Goal: Task Accomplishment & Management: Use online tool/utility

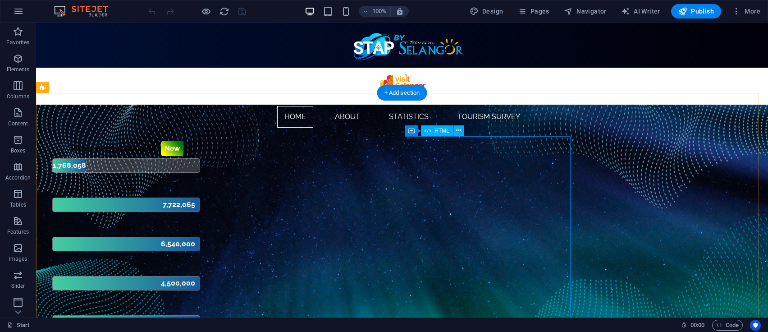
scroll to position [120, 0]
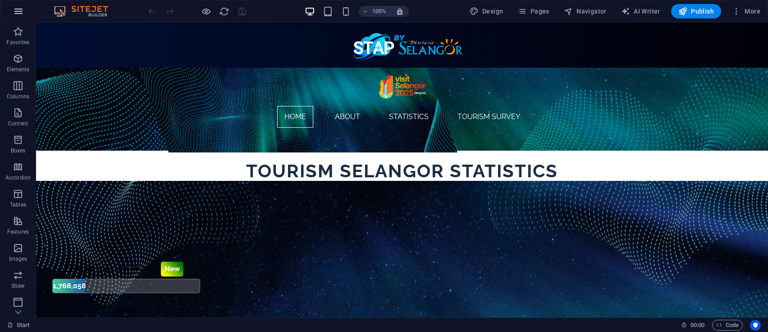
click at [23, 8] on icon "button" at bounding box center [18, 11] width 11 height 11
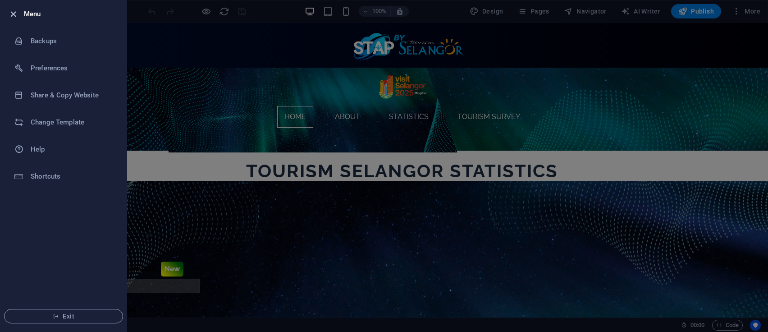
click at [12, 12] on icon "button" at bounding box center [13, 14] width 10 height 10
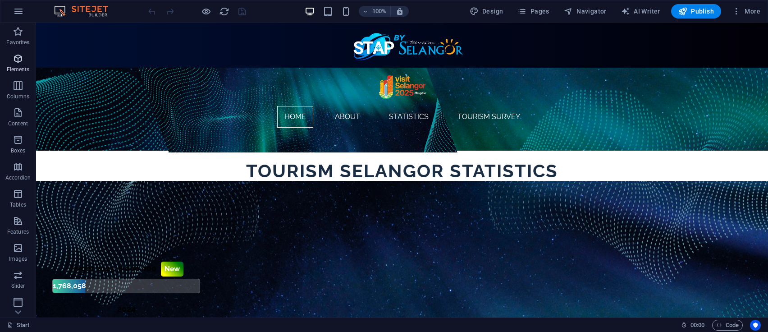
click at [23, 64] on span "Elements" at bounding box center [18, 64] width 36 height 22
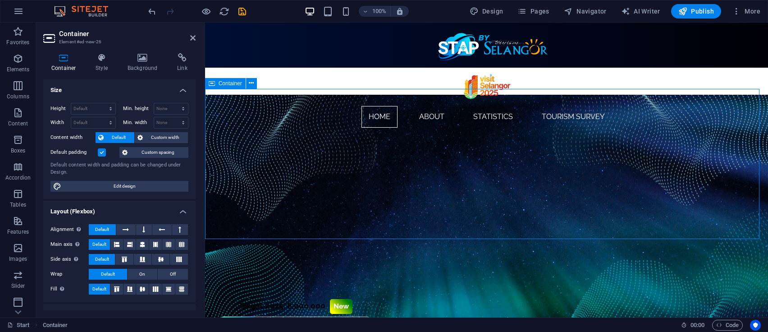
scroll to position [240, 0]
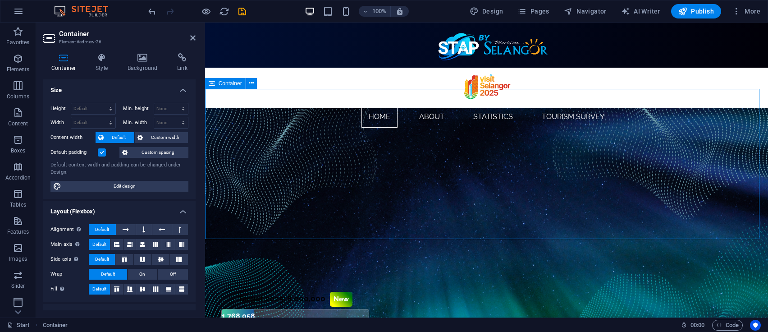
click at [473, 179] on span "Add elements" at bounding box center [459, 177] width 45 height 13
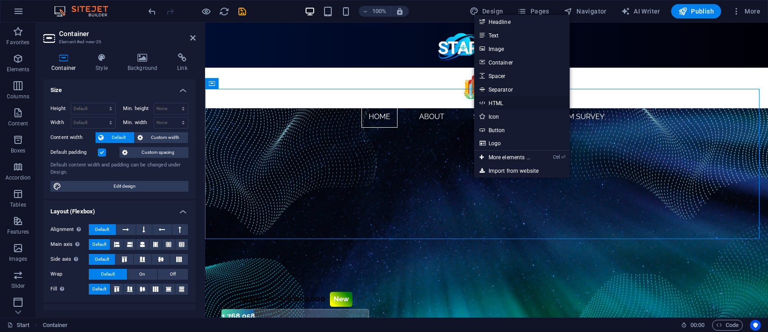
click at [526, 104] on link "HTML" at bounding box center [522, 103] width 96 height 14
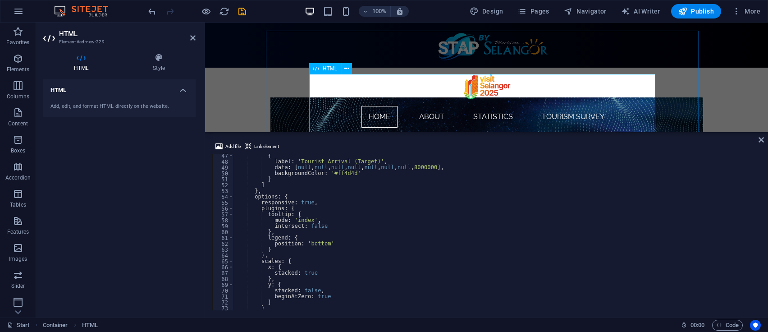
scroll to position [307, 0]
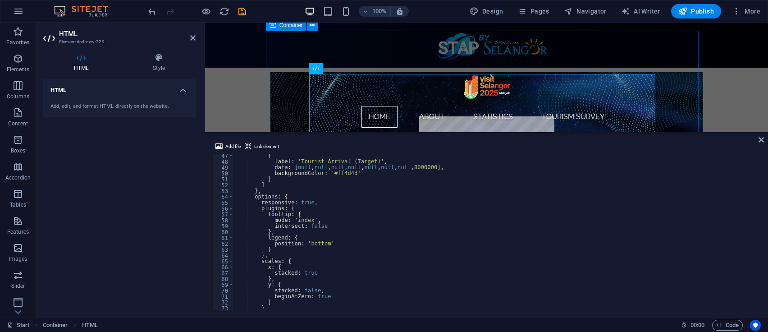
click at [694, 90] on div "Tourism Chart Tourism Receipt (RM) & Tourist Arrival" at bounding box center [486, 137] width 433 height 213
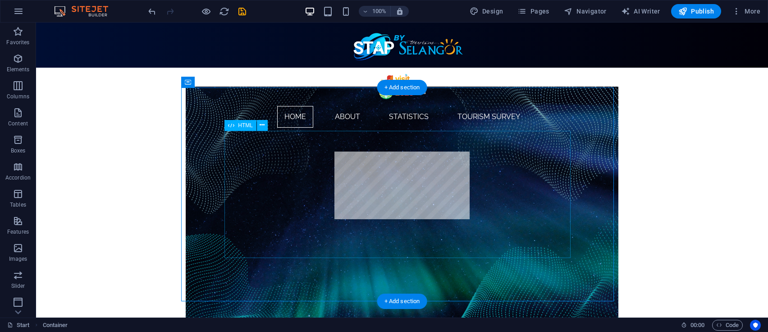
scroll to position [247, 0]
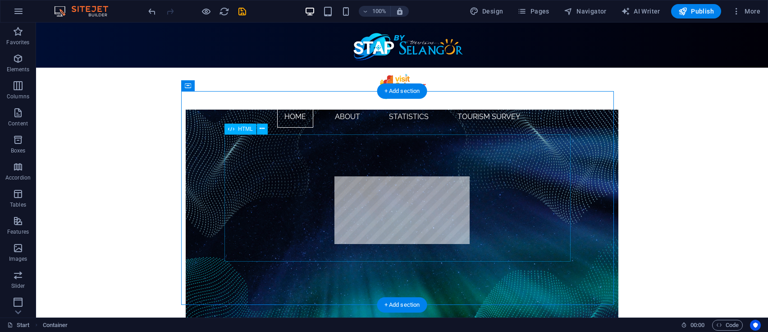
click at [399, 251] on div "Tourism Chart Tourism Receipt (RM) & Tourist Arrival" at bounding box center [402, 197] width 346 height 127
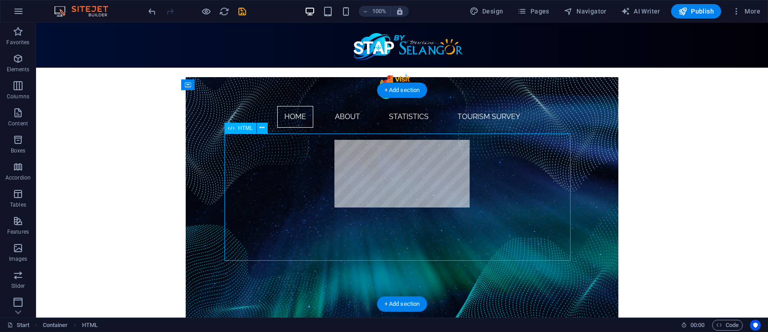
scroll to position [307, 0]
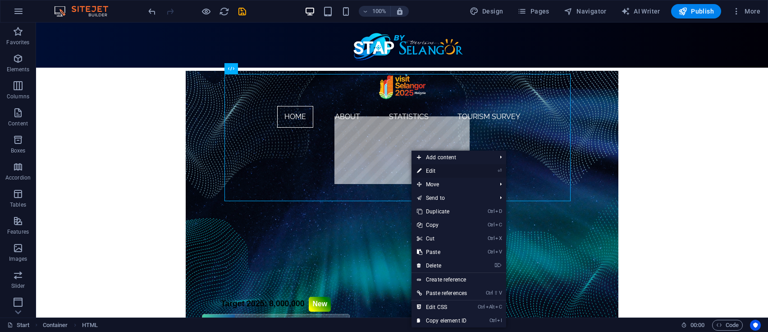
click at [464, 170] on link "⏎ Edit" at bounding box center [442, 171] width 61 height 14
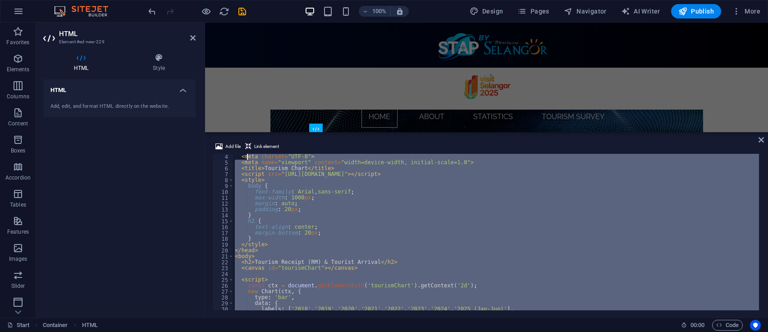
scroll to position [0, 0]
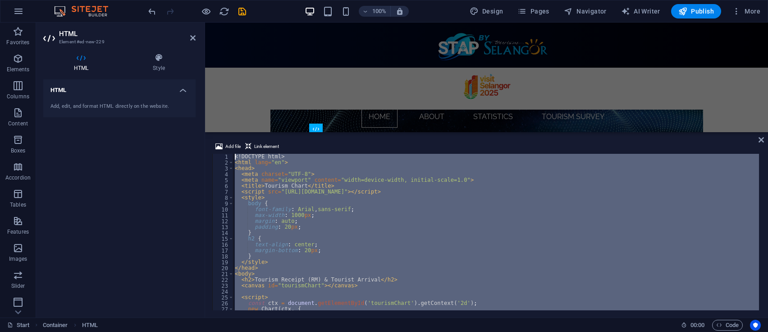
drag, startPoint x: 265, startPoint y: 303, endPoint x: 200, endPoint y: 150, distance: 166.5
click at [200, 150] on div "HTML Element #ed-new-229 HTML Style HTML Add, edit, and format HTML directly on…" at bounding box center [402, 170] width 732 height 295
type textarea "<!DOCTYPE html> <html lang="en">"
paste textarea
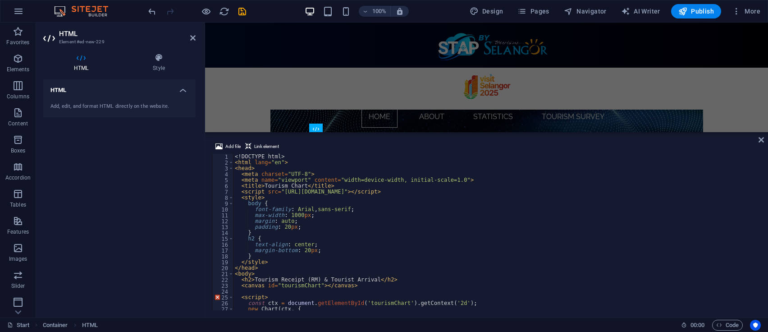
scroll to position [72, 0]
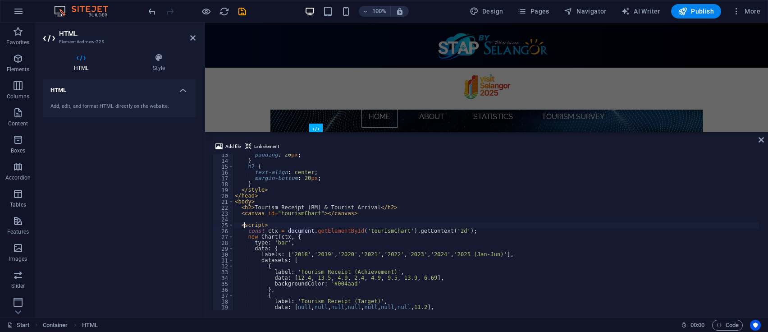
click at [243, 228] on div "padding : 20 px ; } h2 { text-align : center ; margin-bottom : 20 px ; } </ sty…" at bounding box center [496, 236] width 526 height 168
type textarea "<script>"
click at [322, 225] on div "padding : 20 px ; } h2 { text-align : center ; margin-bottom : 20 px ; } </ sty…" at bounding box center [496, 236] width 526 height 168
click at [389, 110] on div "Tourism Chart Tourism Receipt (RM) & Tourist Arrival" at bounding box center [486, 197] width 433 height 213
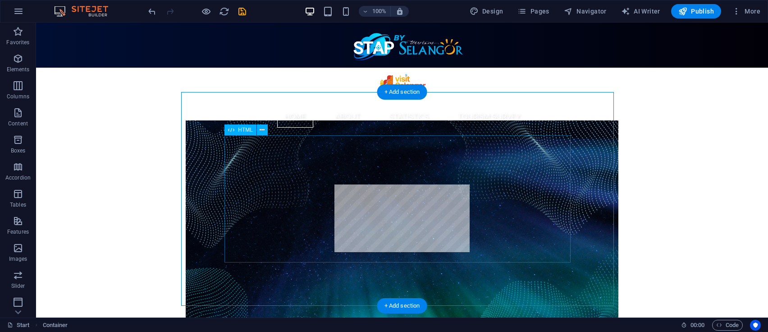
scroll to position [307, 0]
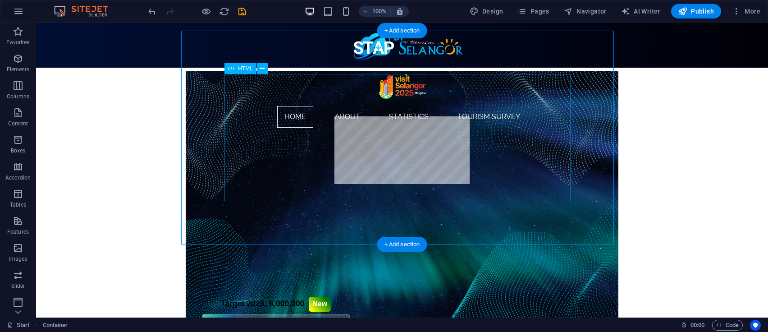
click at [405, 118] on div "Tourism Chart Tourism Receipt (RM) & Tourist Arrival" at bounding box center [402, 137] width 346 height 127
click at [405, 142] on div "Tourism Chart Tourism Receipt (RM) & Tourist Arrival" at bounding box center [402, 137] width 346 height 127
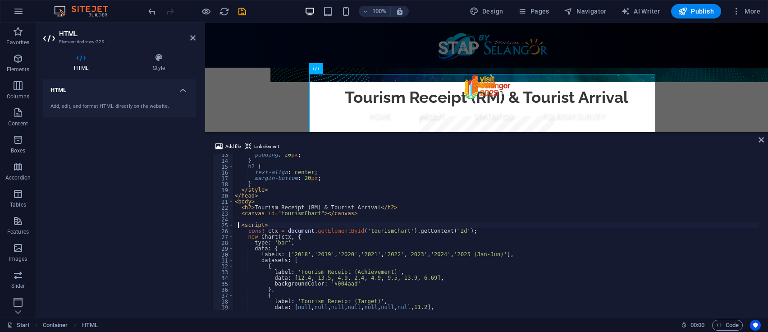
click at [239, 225] on div "padding : 20 px ; } h2 { text-align : center ; margin-bottom : 20 px ; } </ sty…" at bounding box center [496, 236] width 526 height 168
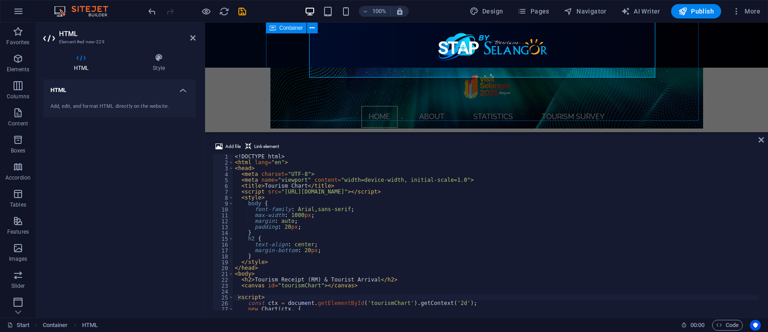
scroll to position [428, 0]
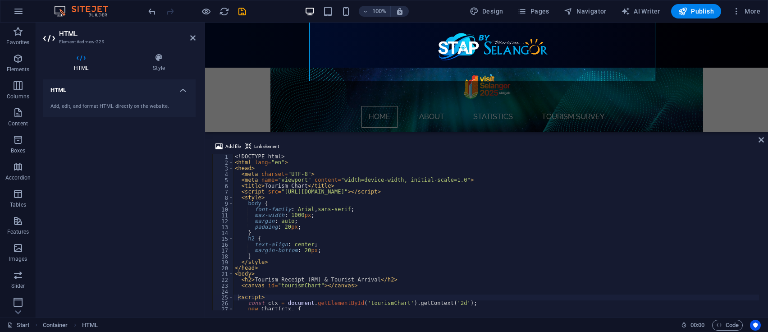
type textarea "<!DOCTYPE html>"
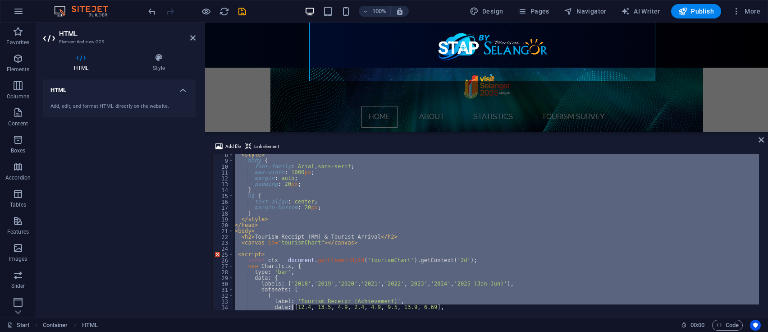
scroll to position [177, 0]
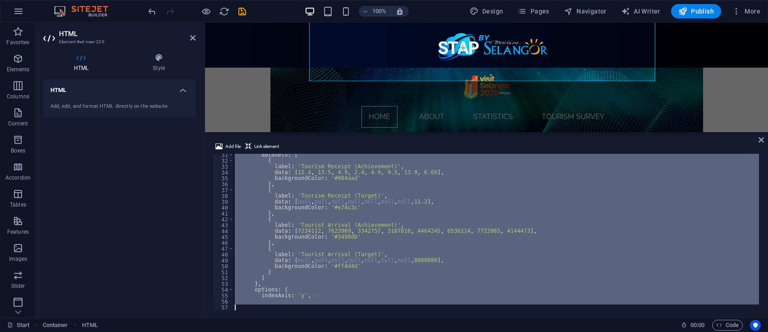
drag, startPoint x: 235, startPoint y: 155, endPoint x: 310, endPoint y: 328, distance: 189.1
click at [310, 317] on section "Favorites Elements Columns Content Boxes Accordion Tables Features Images Slide…" at bounding box center [384, 170] width 768 height 295
paste textarea
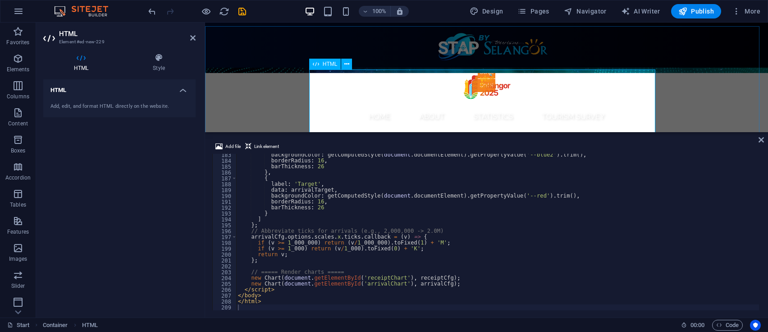
scroll to position [247, 0]
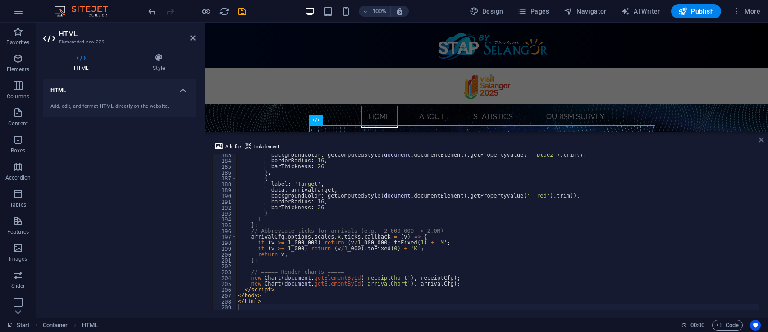
click at [761, 143] on icon at bounding box center [761, 139] width 5 height 7
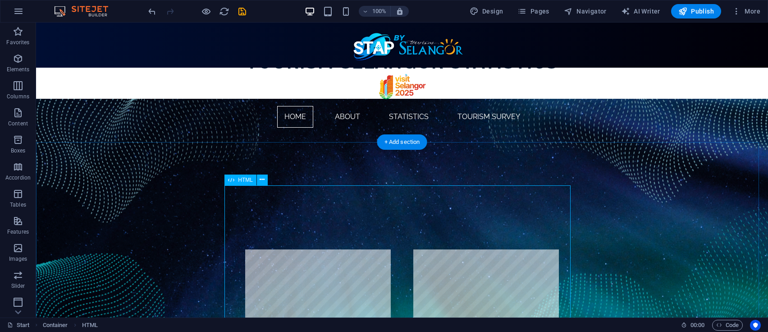
scroll to position [187, 0]
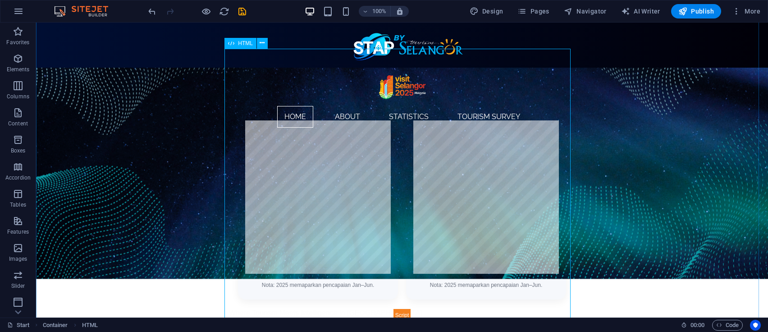
scroll to position [368, 0]
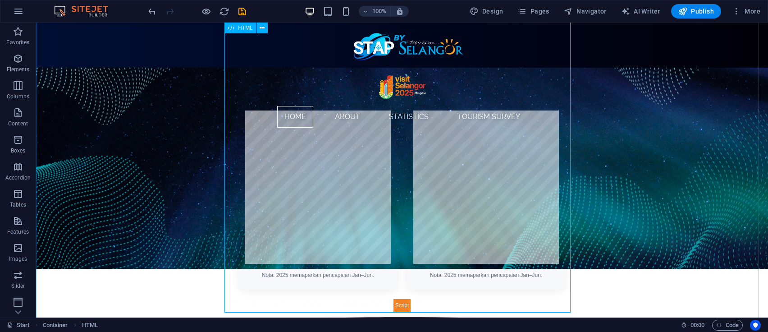
click at [440, 143] on div "Tourism Charts Tourism Receipt (RM) & Tourist Arrival Tourism Receipt (RM) Achi…" at bounding box center [402, 158] width 346 height 307
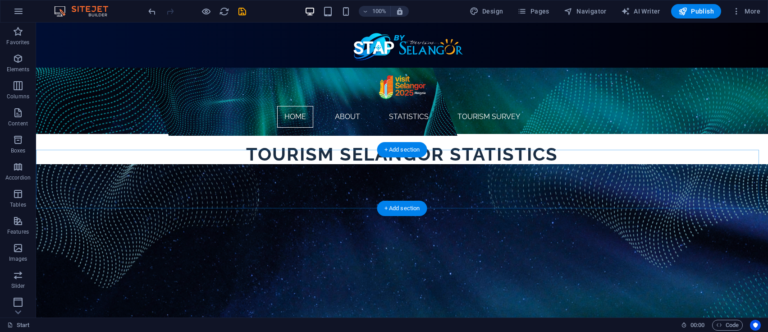
scroll to position [120, 0]
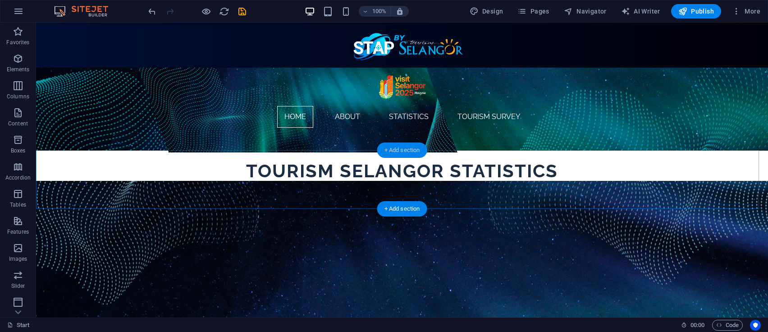
click at [417, 146] on div "+ Add section" at bounding box center [402, 150] width 50 height 15
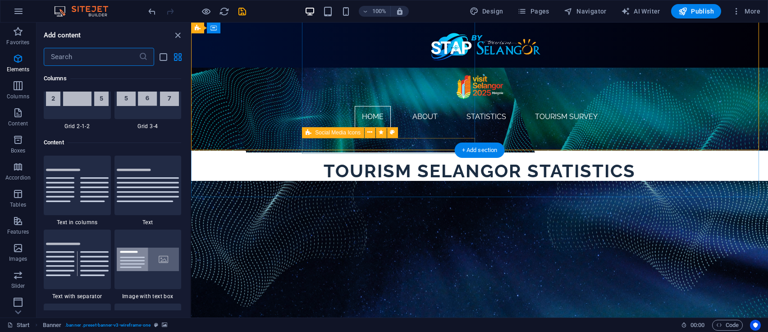
scroll to position [1577, 0]
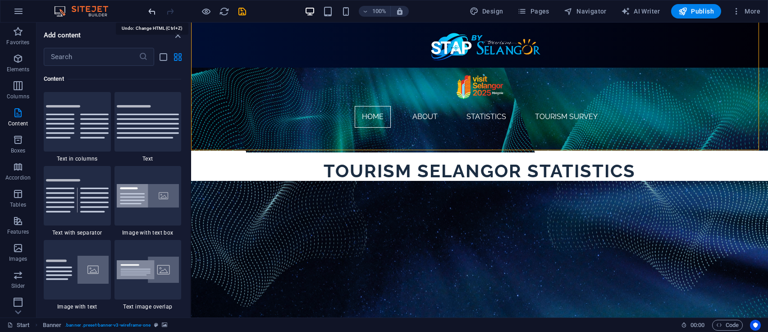
click at [153, 10] on icon "undo" at bounding box center [152, 11] width 10 height 10
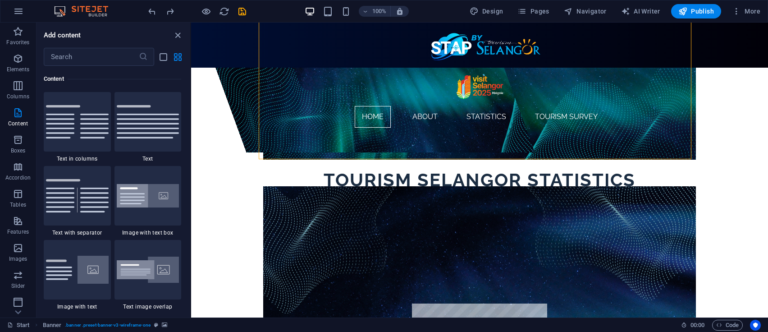
click at [177, 38] on icon "close panel" at bounding box center [178, 35] width 10 height 10
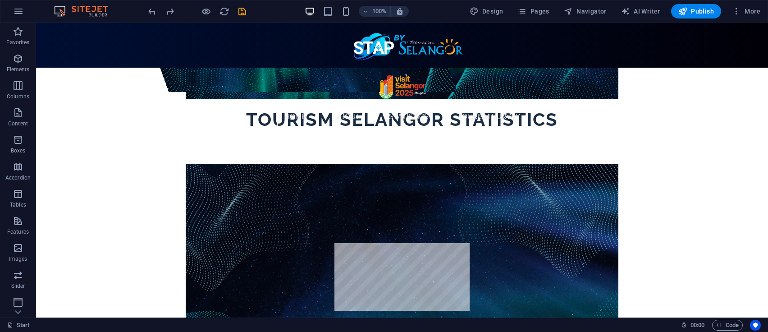
scroll to position [240, 0]
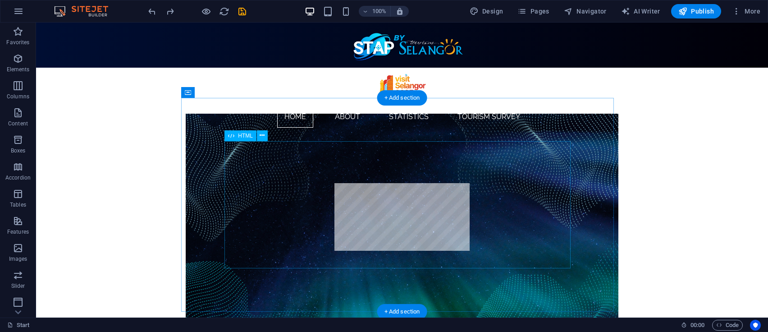
click at [414, 205] on div "Tourism Chart Tourism Receipt (RM) & Tourist Arrival" at bounding box center [402, 204] width 346 height 127
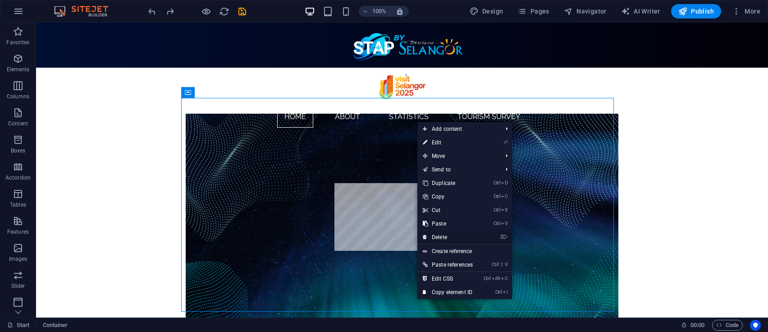
click at [446, 234] on link "⌦ Delete" at bounding box center [448, 237] width 61 height 14
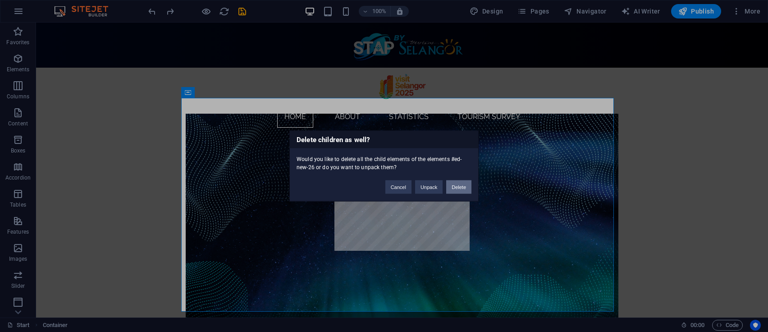
click at [463, 188] on button "Delete" at bounding box center [458, 187] width 25 height 14
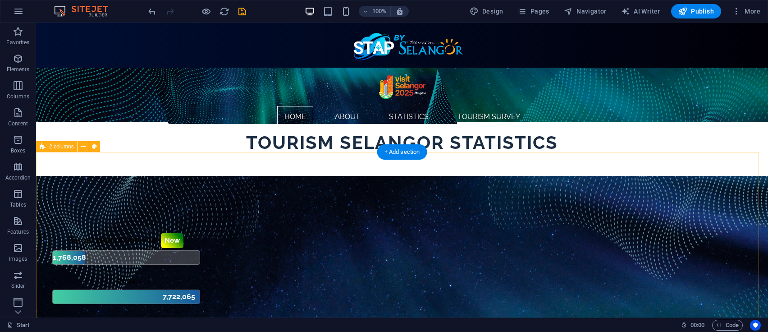
scroll to position [180, 0]
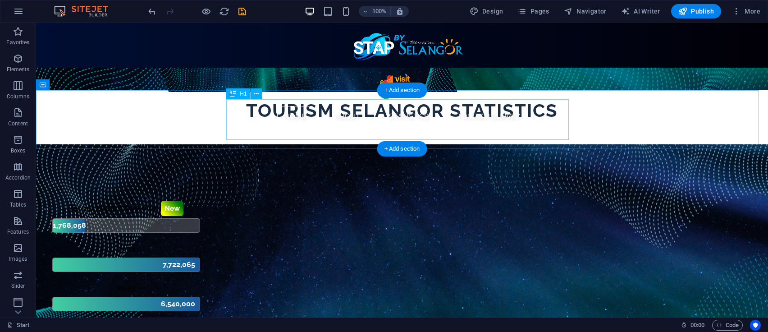
click at [472, 109] on div "Tourism Selangor Statistics" at bounding box center [402, 110] width 343 height 23
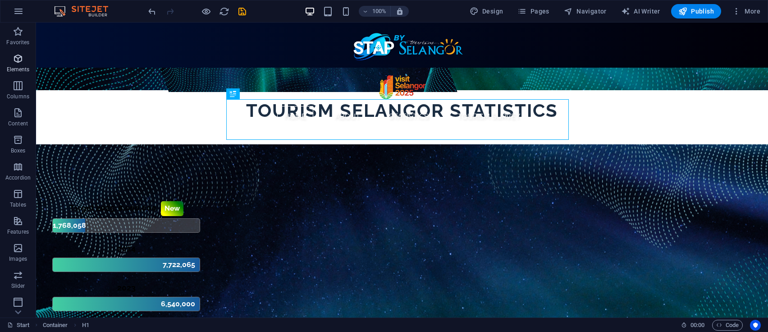
click at [20, 55] on icon "button" at bounding box center [18, 58] width 11 height 11
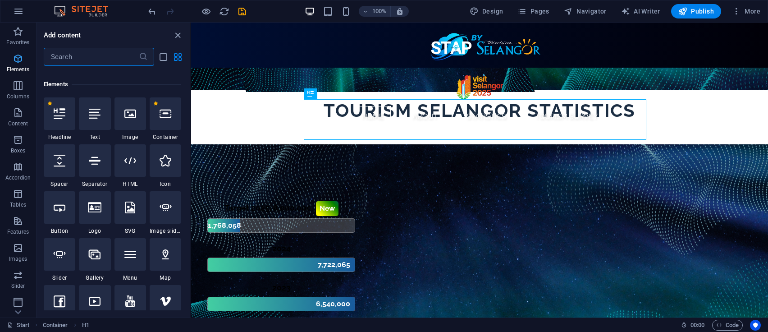
scroll to position [96, 0]
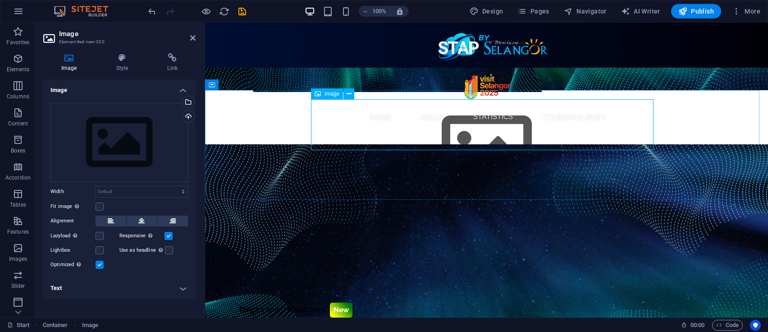
click at [502, 118] on figure at bounding box center [486, 149] width 343 height 101
click at [129, 56] on icon at bounding box center [122, 57] width 48 height 9
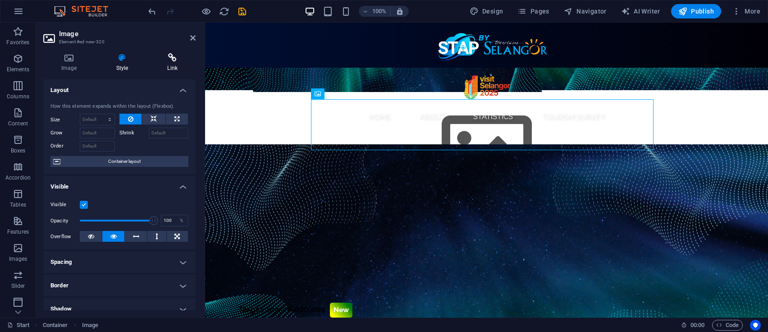
click at [170, 53] on icon at bounding box center [173, 57] width 46 height 9
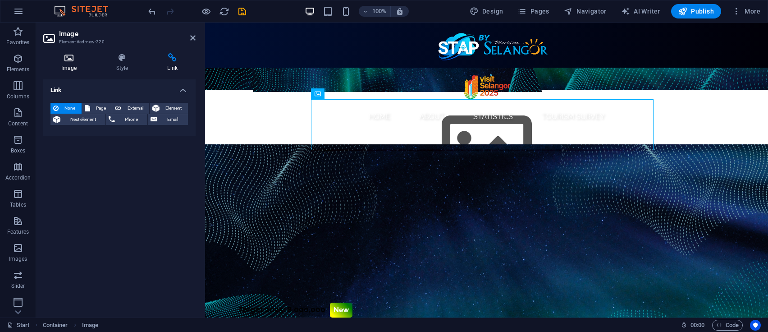
click at [67, 59] on icon at bounding box center [68, 57] width 51 height 9
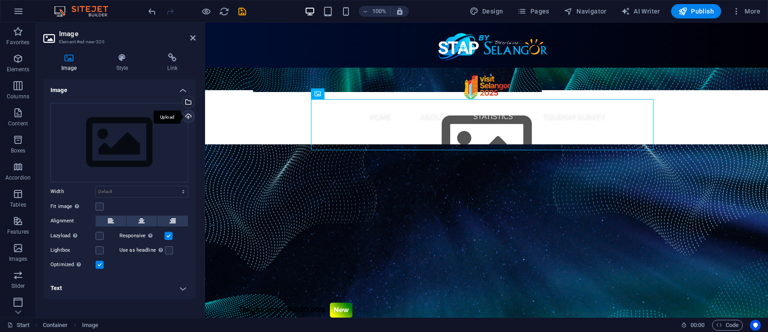
click at [184, 114] on div "Upload" at bounding box center [188, 117] width 14 height 14
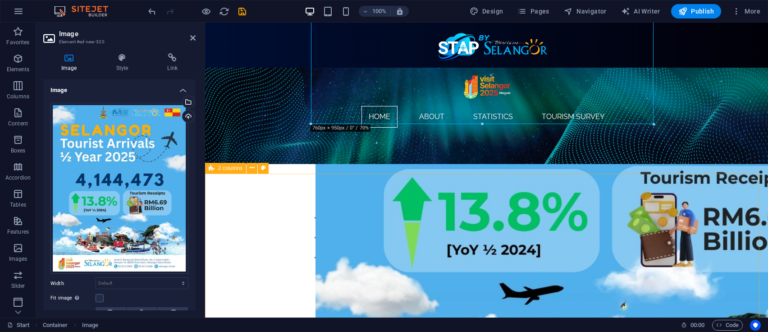
scroll to position [601, 0]
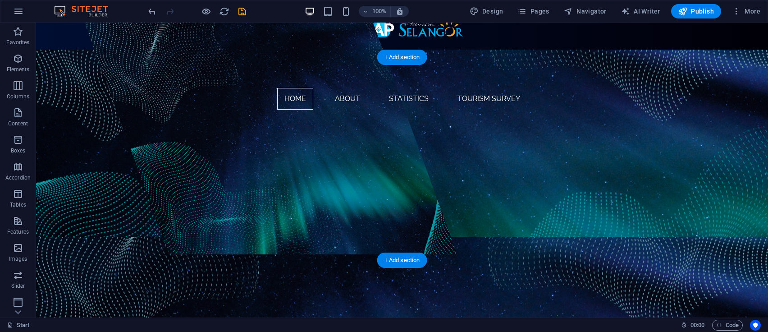
scroll to position [0, 0]
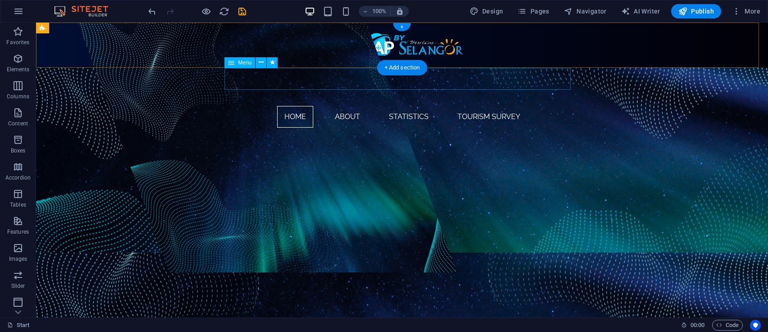
click at [538, 106] on nav "Home About STATISTICS TOURISM SURVEY" at bounding box center [402, 117] width 346 height 22
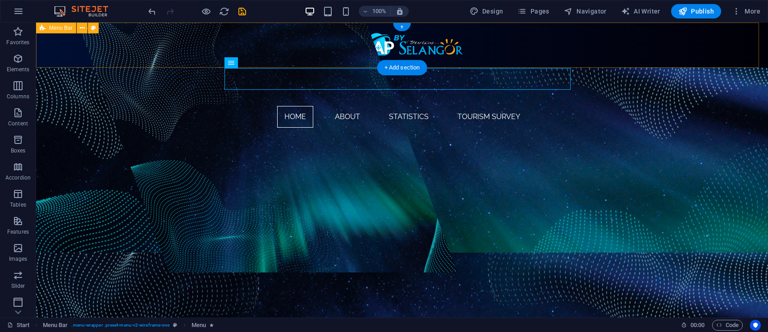
click at [671, 37] on div "Home About STATISTICS TOURISM SURVEY" at bounding box center [402, 45] width 732 height 45
click at [532, 106] on nav "Home About STATISTICS TOURISM SURVEY" at bounding box center [402, 117] width 346 height 22
click at [687, 39] on div "Home About STATISTICS TOURISM SURVEY" at bounding box center [402, 45] width 732 height 45
click at [478, 106] on nav "Home About STATISTICS TOURISM SURVEY" at bounding box center [402, 117] width 346 height 22
click at [174, 42] on div "Home About STATISTICS TOURISM SURVEY" at bounding box center [402, 45] width 732 height 45
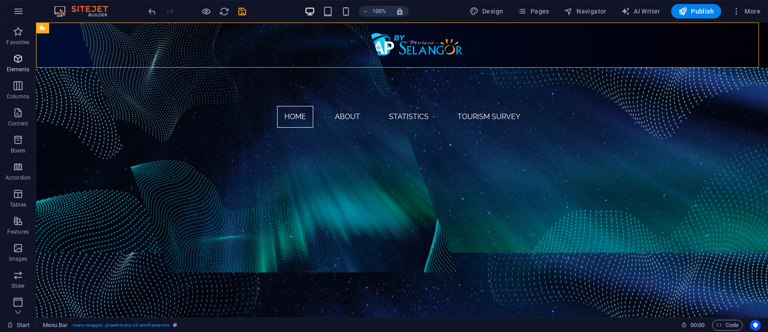
click at [20, 66] on p "Elements" at bounding box center [18, 69] width 23 height 7
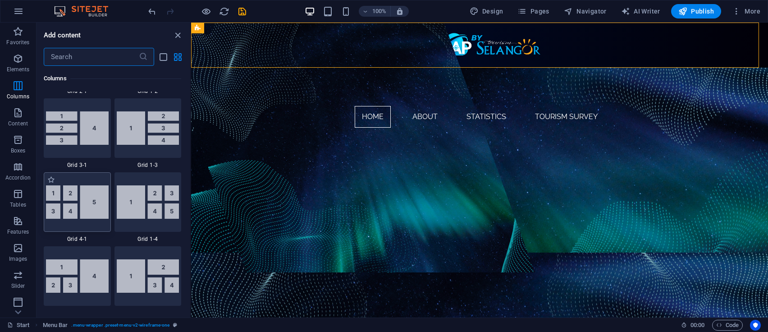
scroll to position [1178, 0]
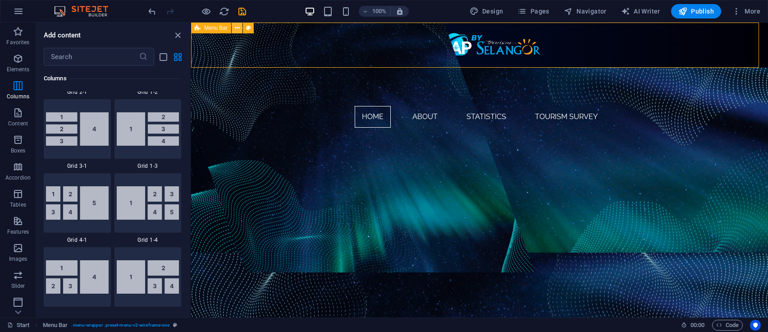
click at [240, 27] on button at bounding box center [237, 28] width 11 height 11
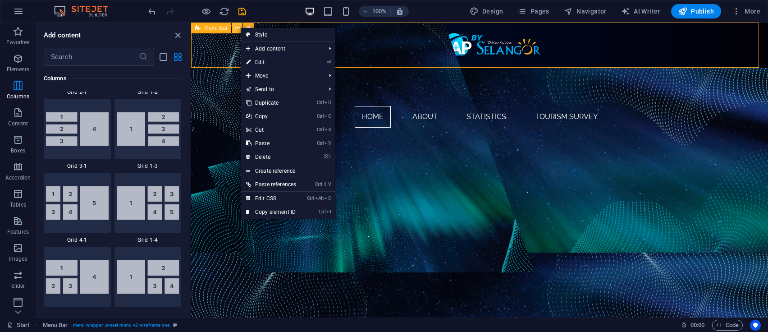
click at [240, 27] on button at bounding box center [237, 28] width 11 height 11
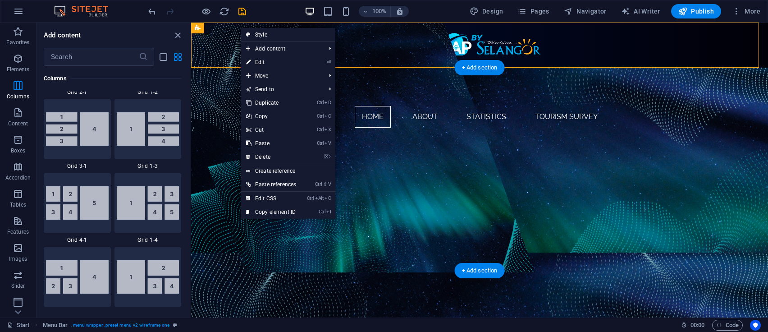
click at [219, 122] on figure at bounding box center [346, 148] width 380 height 250
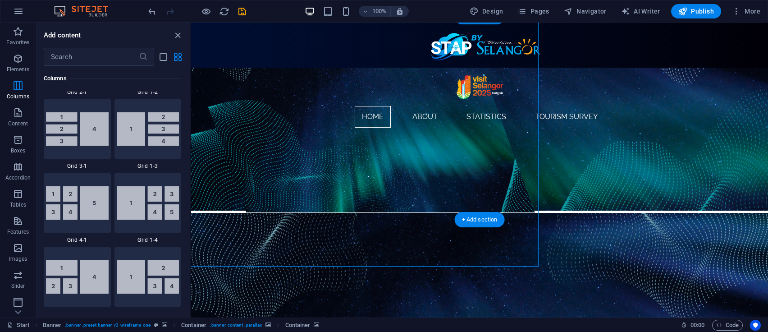
scroll to position [0, 0]
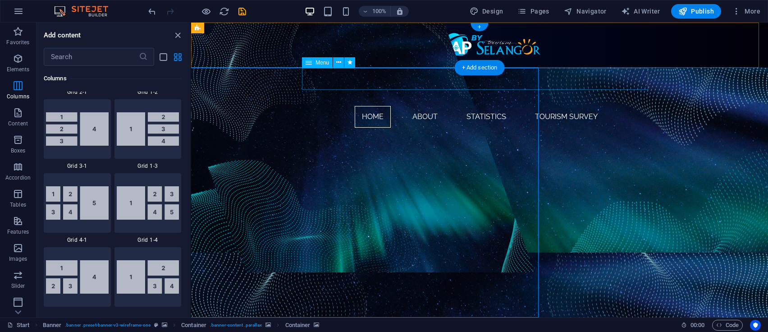
click at [584, 106] on nav "Home About STATISTICS TOURISM SURVEY" at bounding box center [480, 117] width 346 height 22
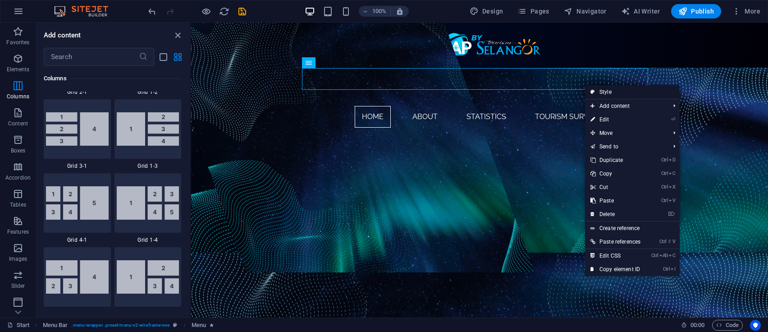
click at [596, 95] on link "Style" at bounding box center [632, 92] width 95 height 14
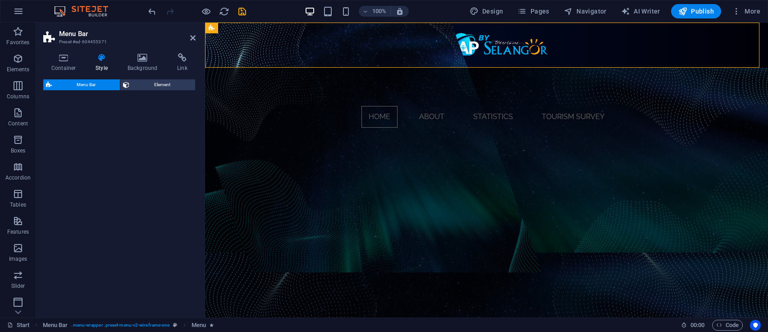
select select "px"
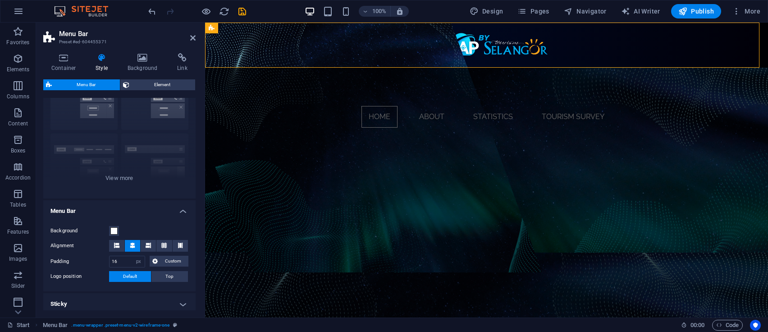
scroll to position [64, 0]
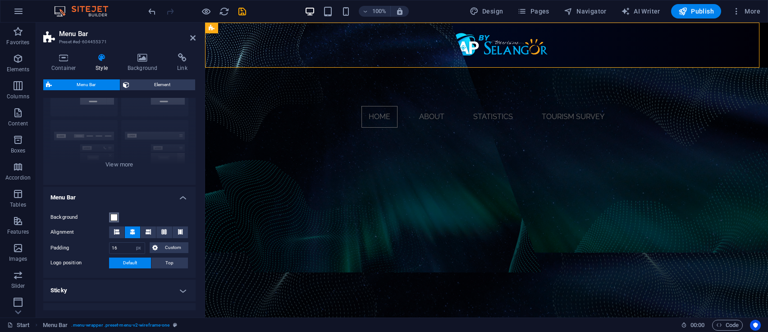
click at [116, 215] on span at bounding box center [113, 217] width 7 height 7
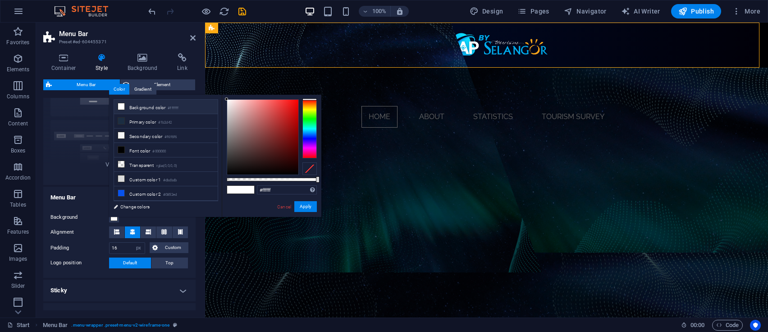
click at [241, 193] on span at bounding box center [248, 190] width 14 height 8
click at [310, 203] on button "Apply" at bounding box center [305, 206] width 23 height 11
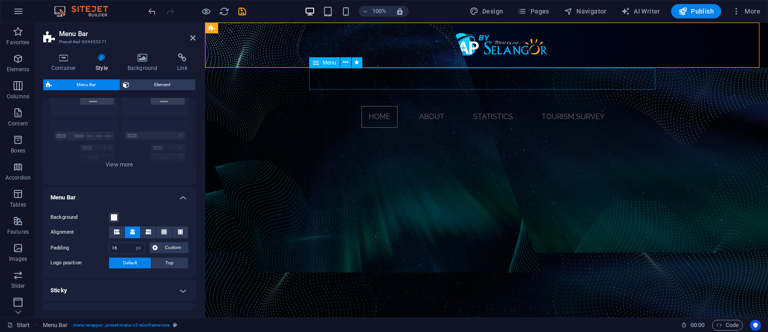
click at [441, 106] on nav "Home About STATISTICS TOURISM SURVEY" at bounding box center [486, 117] width 346 height 22
click at [453, 106] on nav "Home About STATISTICS TOURISM SURVEY" at bounding box center [486, 117] width 346 height 22
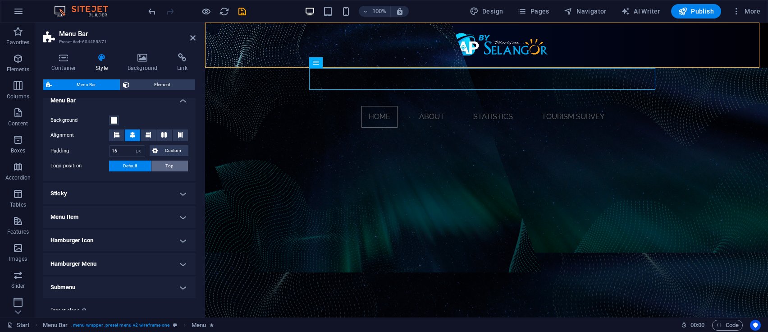
scroll to position [184, 0]
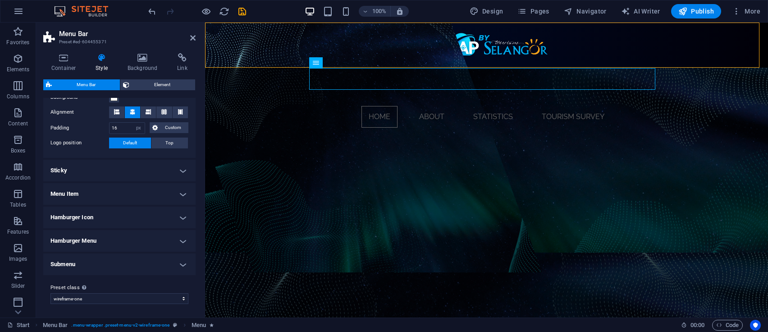
click at [157, 207] on h4 "Hamburger Icon" at bounding box center [119, 218] width 152 height 22
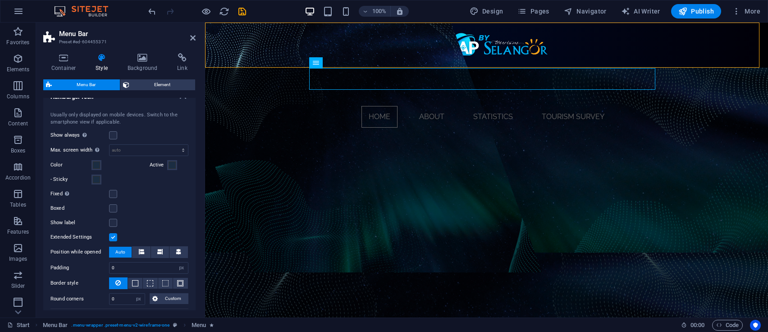
scroll to position [469, 0]
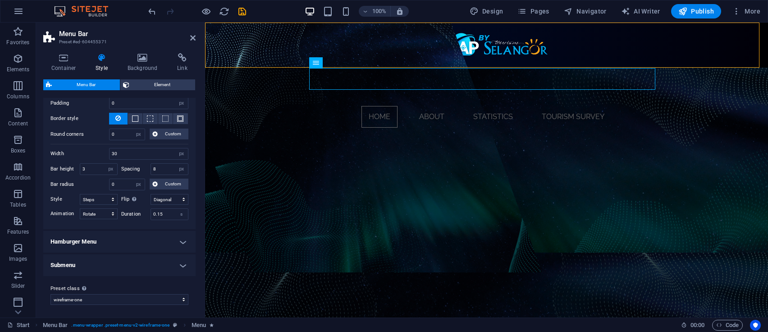
click at [110, 264] on h4 "Submenu" at bounding box center [119, 265] width 152 height 22
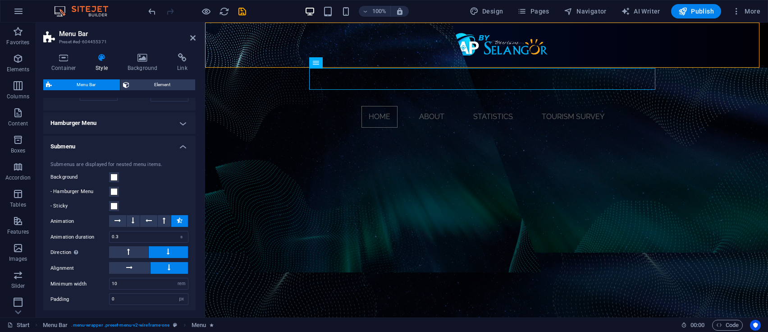
scroll to position [626, 0]
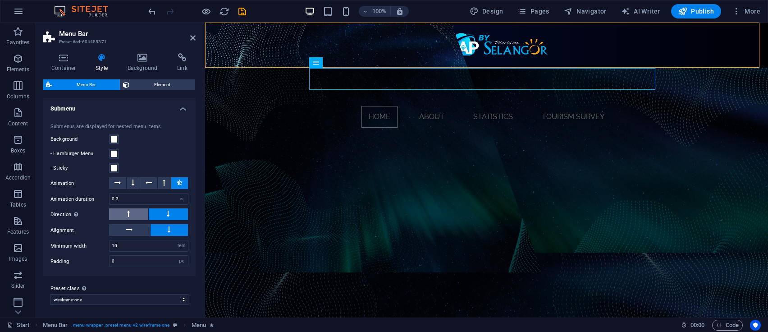
click at [133, 211] on button at bounding box center [128, 214] width 39 height 12
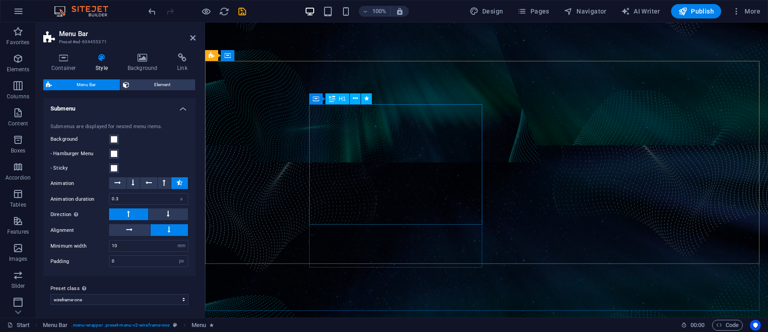
scroll to position [0, 0]
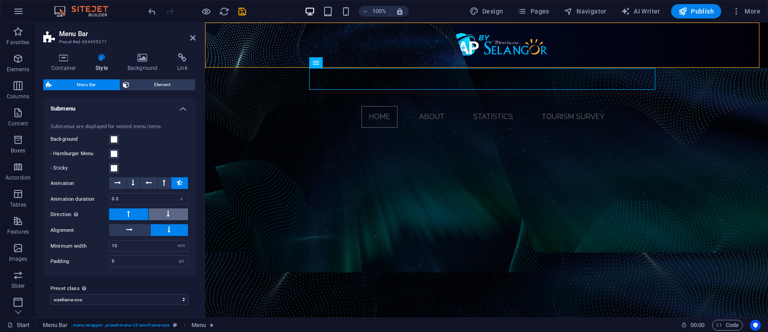
click at [177, 210] on button at bounding box center [168, 214] width 39 height 12
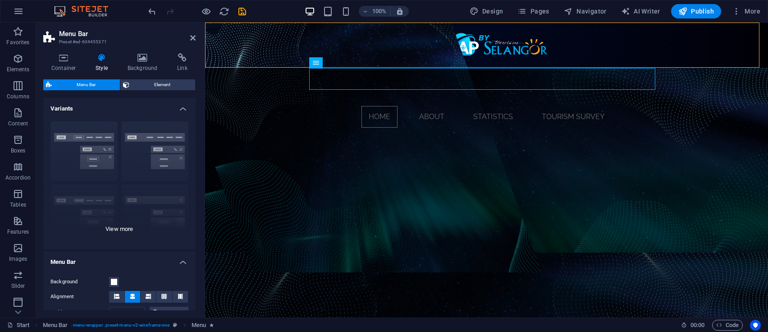
click at [159, 130] on div "Border Centered Default Fixed Loki Trigger Wide XXL" at bounding box center [119, 181] width 152 height 135
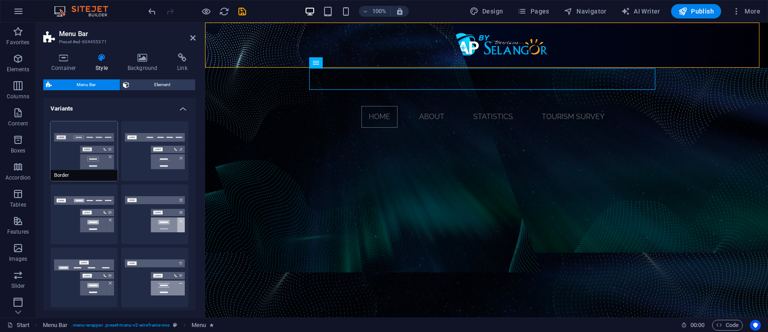
click at [108, 152] on button "Border" at bounding box center [84, 151] width 67 height 60
type input "1"
select select "rem"
click at [162, 152] on button "Centered" at bounding box center [154, 151] width 67 height 60
click at [147, 11] on icon "undo" at bounding box center [152, 11] width 10 height 10
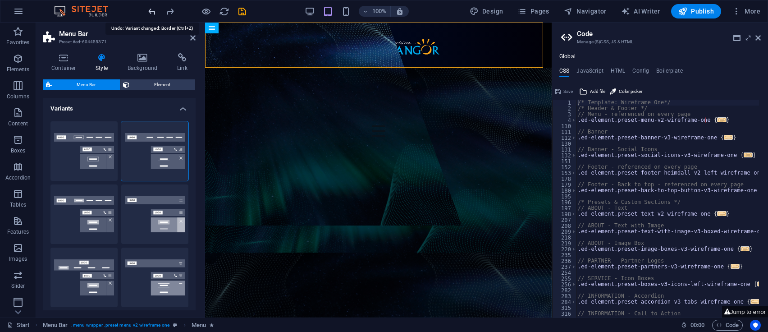
click at [152, 13] on icon "undo" at bounding box center [152, 11] width 10 height 10
type input "0.75"
select select "steps"
select select "flip_horizontal-vertical"
select select "rotate"
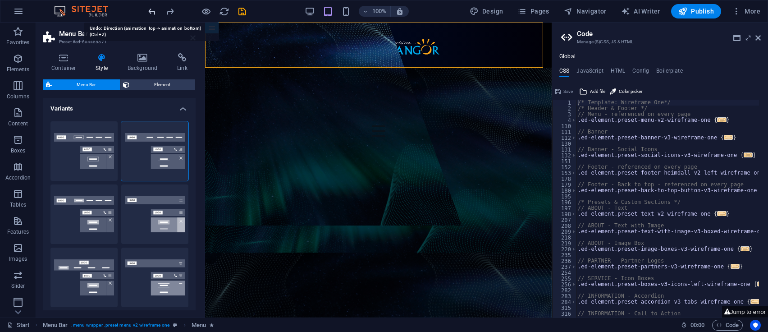
click at [152, 13] on icon "undo" at bounding box center [152, 11] width 10 height 10
click at [153, 8] on icon "undo" at bounding box center [152, 11] width 10 height 10
click at [172, 9] on icon "redo" at bounding box center [170, 11] width 10 height 10
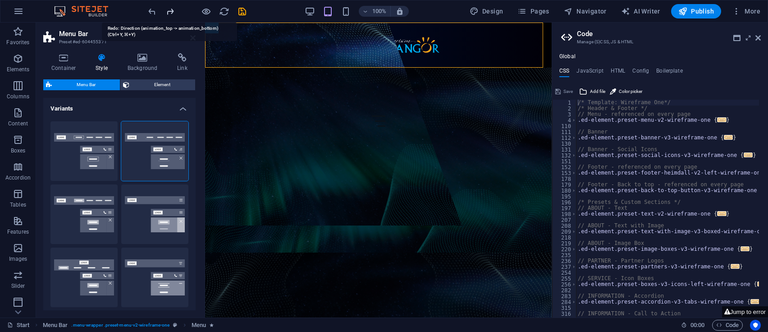
click at [172, 9] on icon "redo" at bounding box center [170, 11] width 10 height 10
type input "1"
click at [172, 10] on icon "redo" at bounding box center [170, 11] width 10 height 10
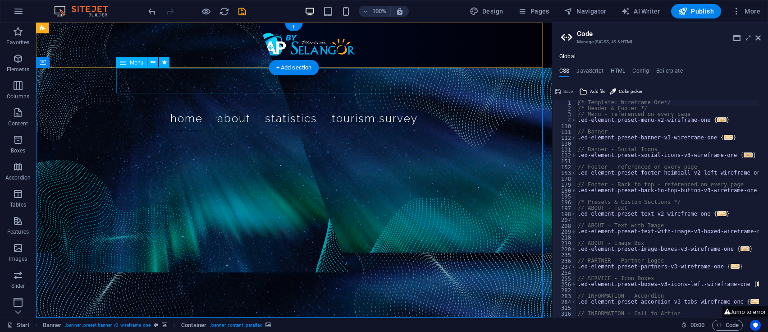
click at [371, 106] on nav "Home About STATISTICS TOURISM SURVEY" at bounding box center [294, 118] width 346 height 25
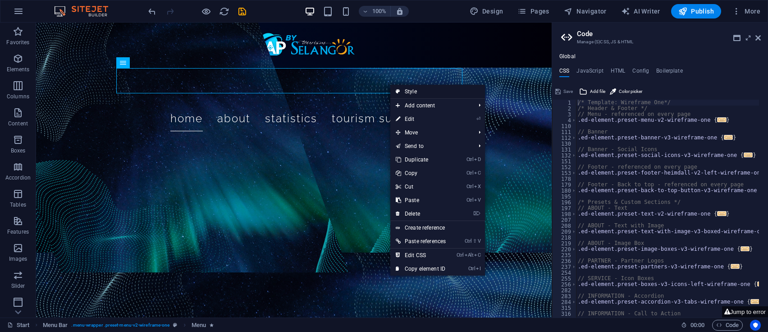
click at [427, 92] on link "Style" at bounding box center [438, 92] width 95 height 14
select select "rem"
select select "px"
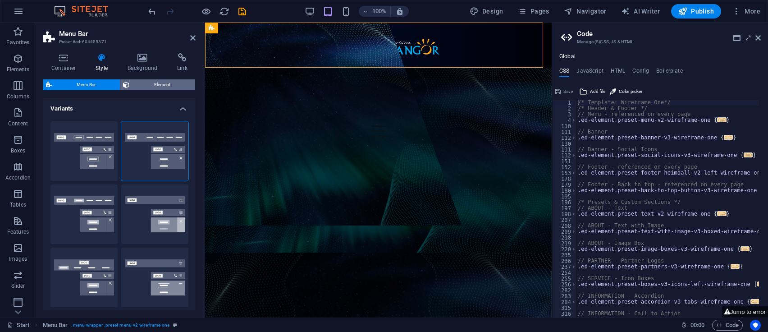
click at [139, 85] on span "Element" at bounding box center [162, 84] width 60 height 11
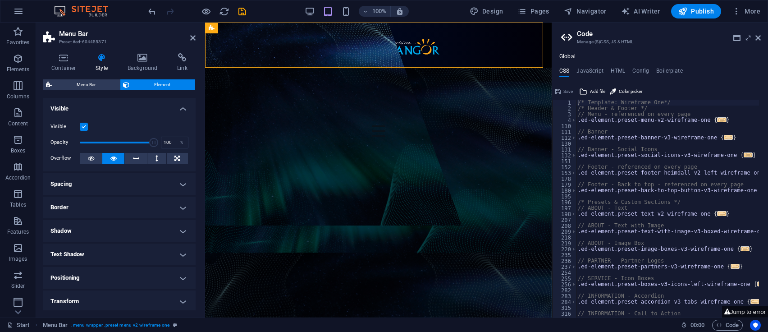
click at [157, 185] on h4 "Spacing" at bounding box center [119, 184] width 152 height 22
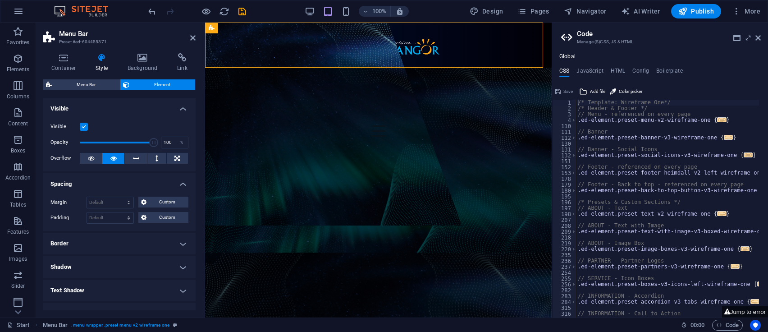
click at [157, 185] on h4 "Spacing" at bounding box center [119, 181] width 152 height 16
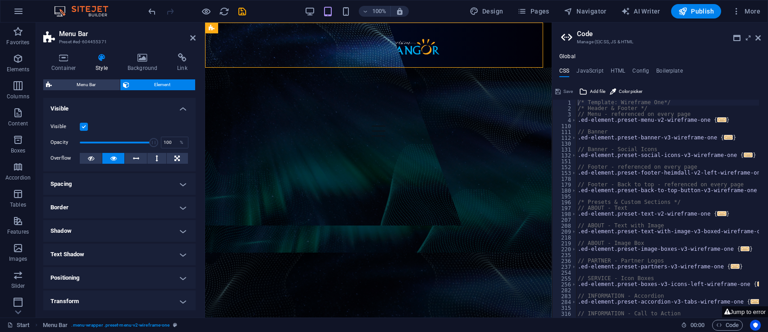
click at [359, 78] on figure at bounding box center [280, 124] width 363 height 203
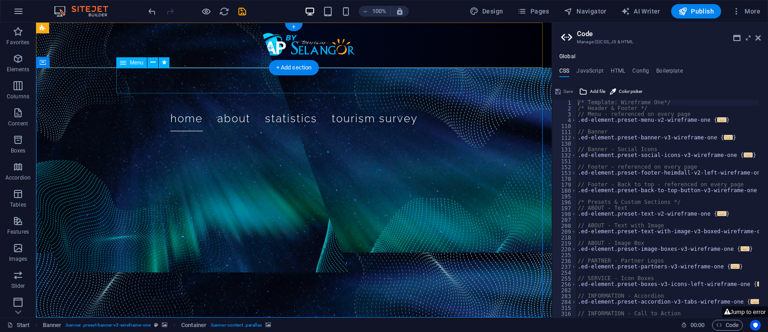
click at [365, 106] on nav "Home About STATISTICS TOURISM SURVEY" at bounding box center [294, 118] width 346 height 25
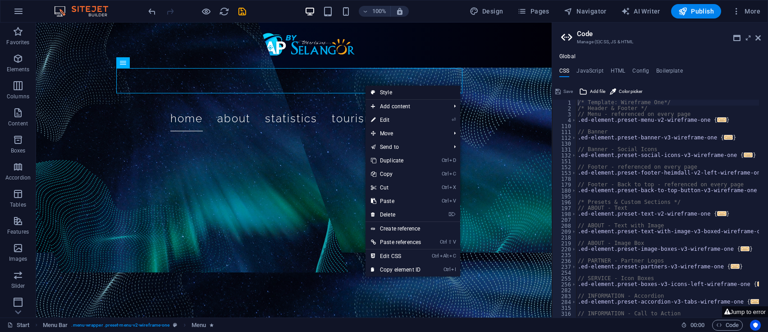
click at [388, 95] on link "Style" at bounding box center [413, 93] width 95 height 14
select select "rem"
select select "px"
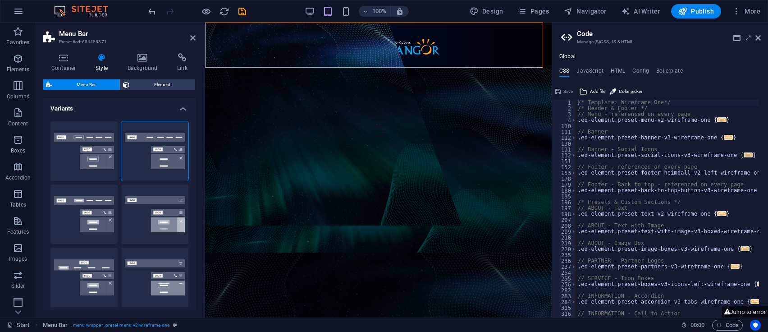
click at [385, 88] on figure at bounding box center [280, 124] width 363 height 203
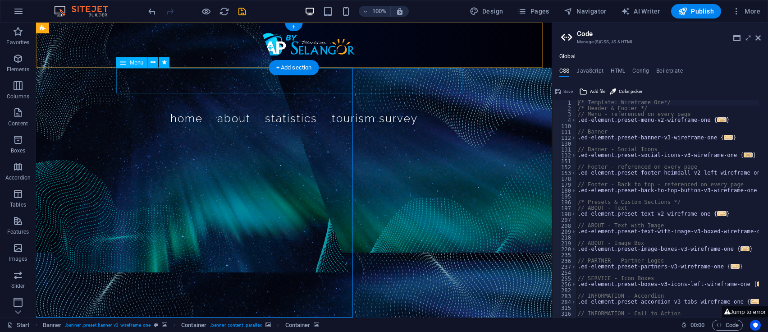
click at [381, 106] on nav "Home About STATISTICS TOURISM SURVEY" at bounding box center [294, 118] width 346 height 25
select select "4"
select select
select select "1"
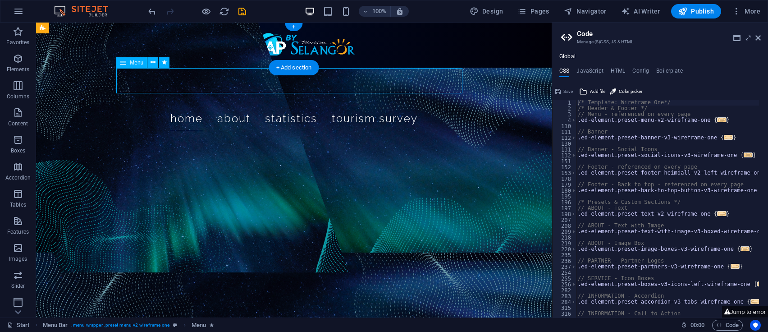
select select
select select "5"
select select
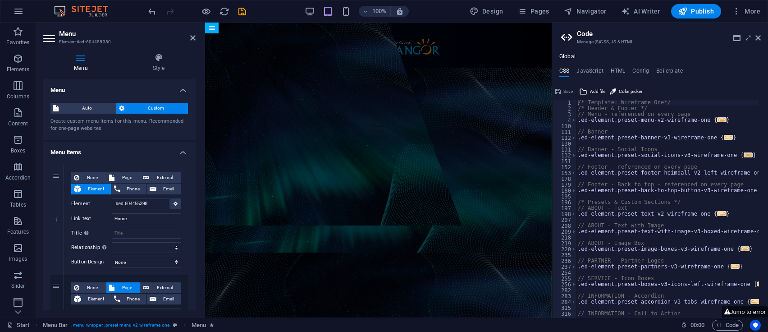
click at [371, 81] on figure at bounding box center [280, 124] width 363 height 203
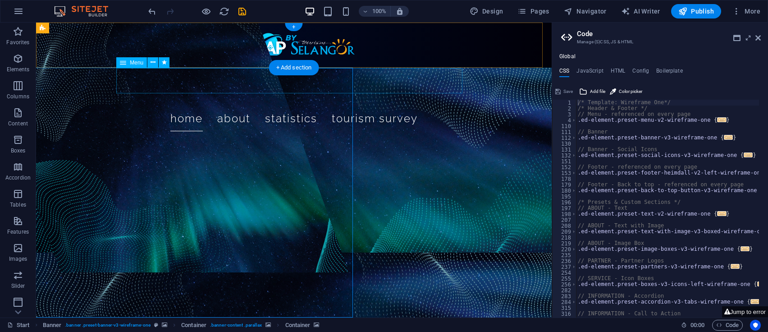
click at [183, 106] on nav "Home About STATISTICS TOURISM SURVEY" at bounding box center [294, 118] width 346 height 25
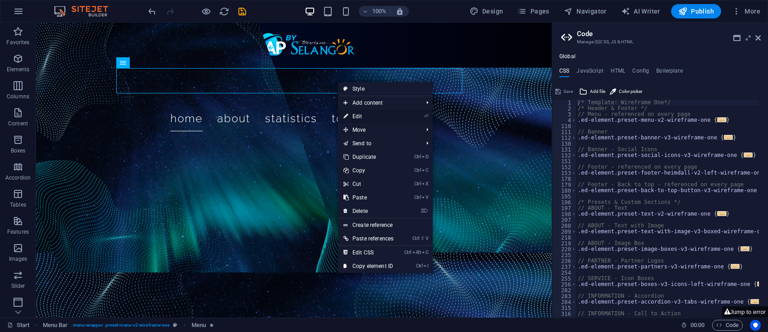
click at [411, 117] on li "⏎ Edit" at bounding box center [385, 117] width 95 height 14
click at [426, 115] on icon "⏎" at bounding box center [426, 116] width 4 height 6
select select "4"
select select
select select "1"
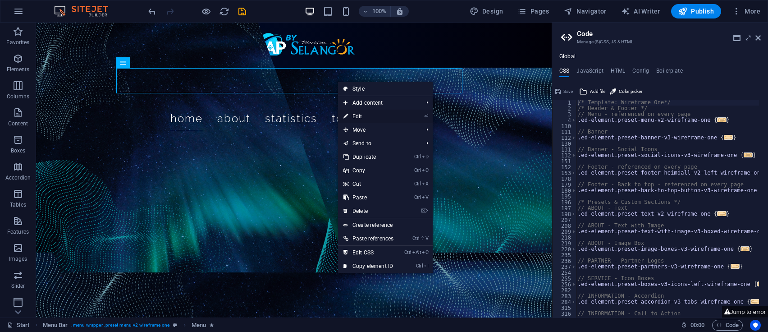
select select
select select "5"
select select
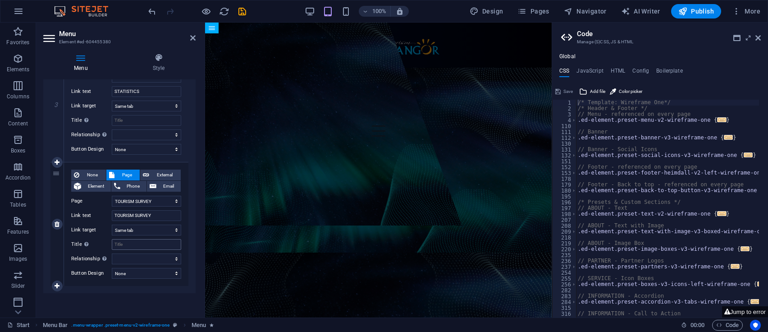
scroll to position [361, 0]
click at [193, 43] on header "Menu Element #ed-604455380" at bounding box center [119, 34] width 152 height 23
click at [192, 41] on icon at bounding box center [192, 37] width 5 height 7
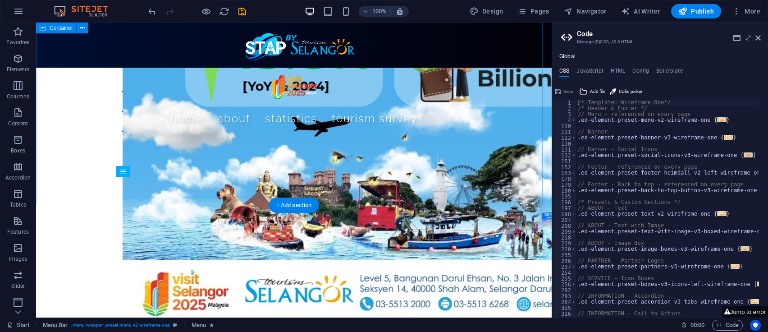
scroll to position [541, 0]
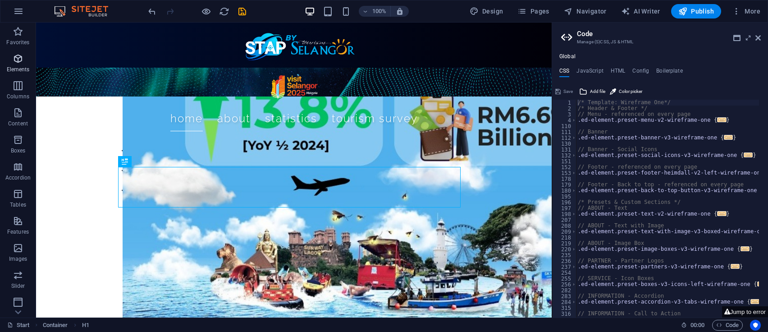
click at [20, 59] on icon "button" at bounding box center [18, 58] width 11 height 11
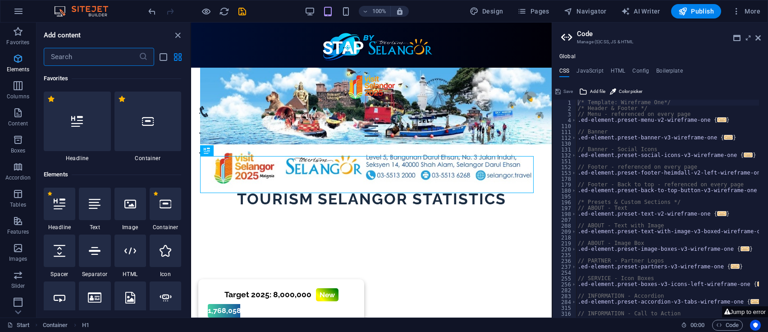
scroll to position [96, 0]
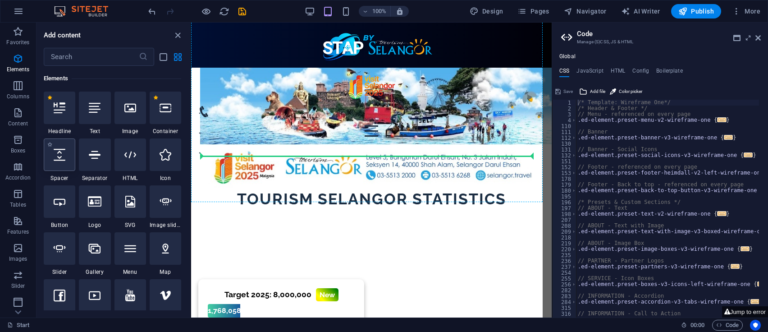
select select "px"
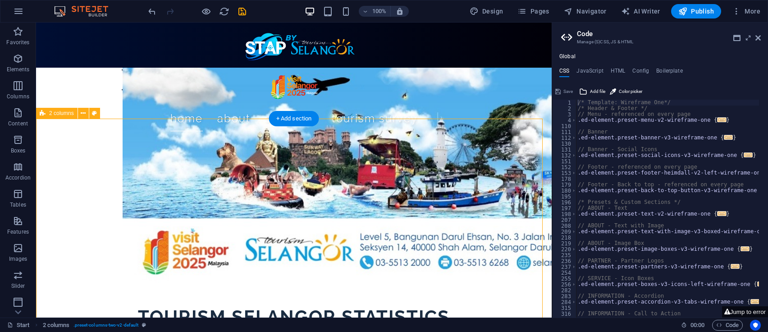
scroll to position [661, 0]
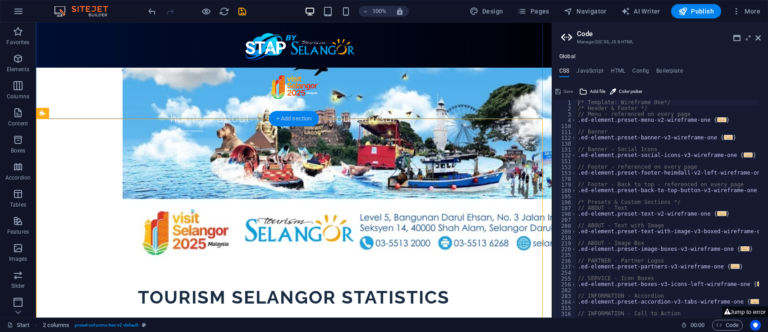
click at [290, 115] on div "+ Add section" at bounding box center [294, 118] width 50 height 15
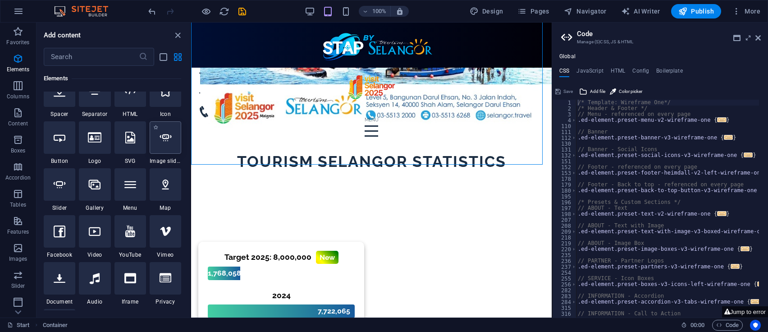
scroll to position [74, 0]
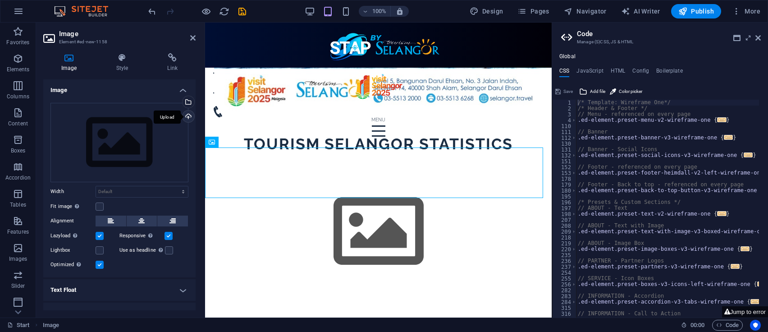
click at [188, 115] on div "Upload" at bounding box center [188, 117] width 14 height 14
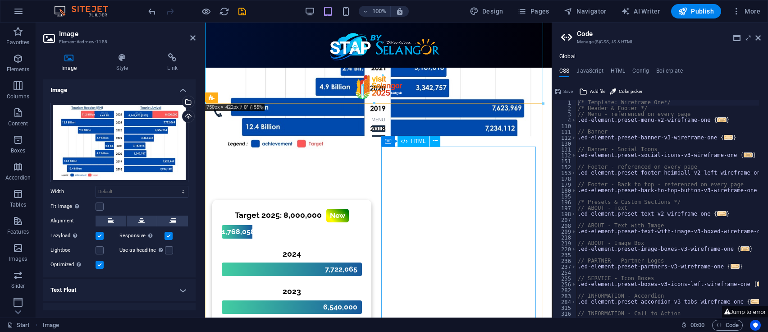
scroll to position [841, 0]
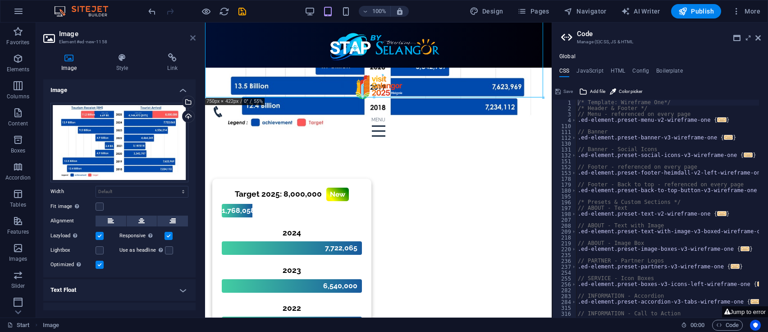
click at [192, 36] on icon at bounding box center [192, 37] width 5 height 7
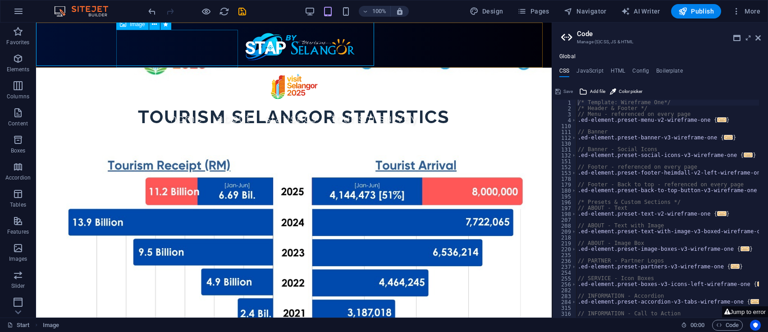
scroll to position [873, 0]
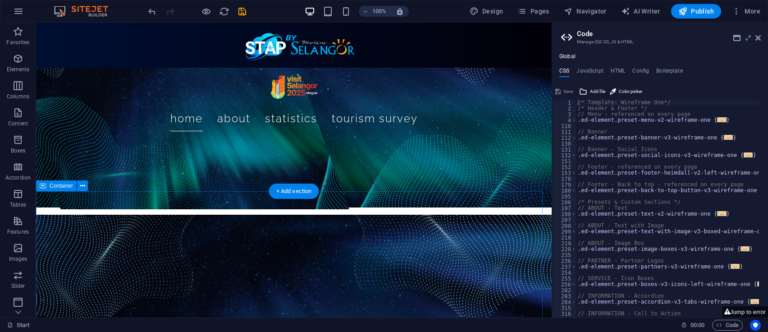
scroll to position [0, 0]
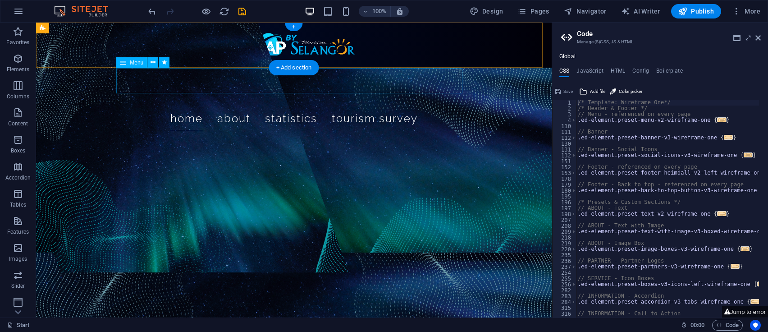
click at [228, 106] on nav "Home About STATISTICS TOURISM SURVEY" at bounding box center [294, 118] width 346 height 25
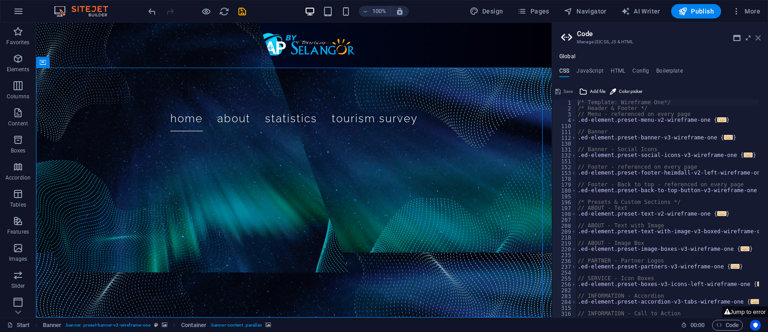
click at [756, 38] on icon at bounding box center [758, 37] width 5 height 7
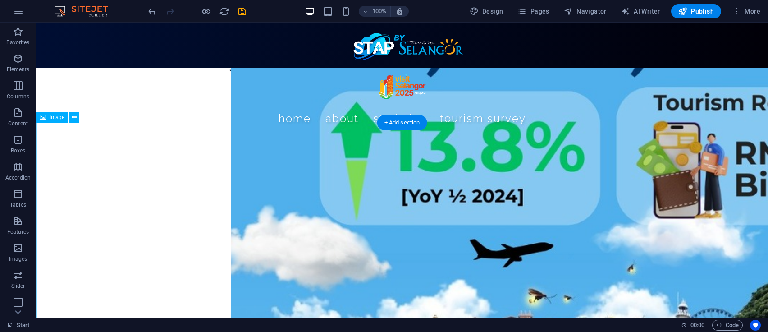
scroll to position [601, 0]
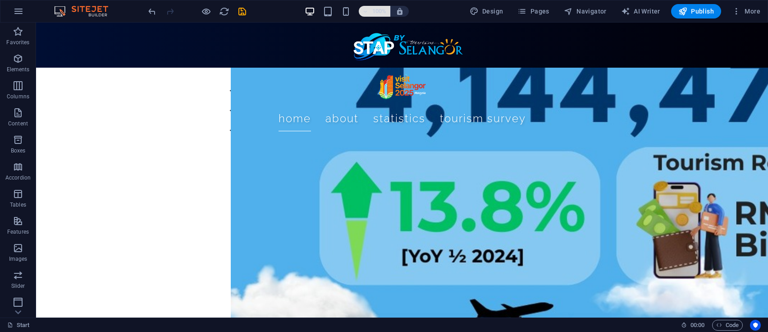
click at [376, 9] on h6 "100%" at bounding box center [379, 11] width 14 height 11
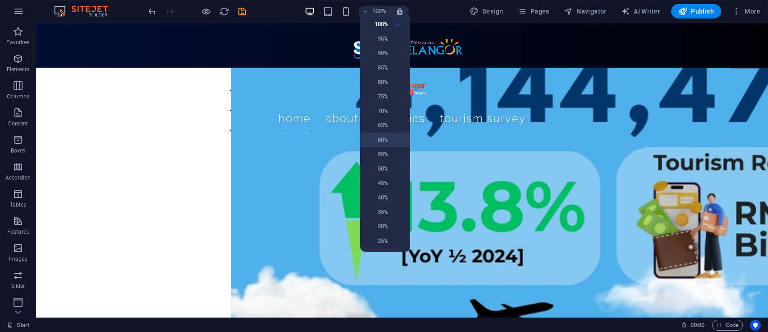
click at [387, 133] on li "60%" at bounding box center [385, 140] width 50 height 14
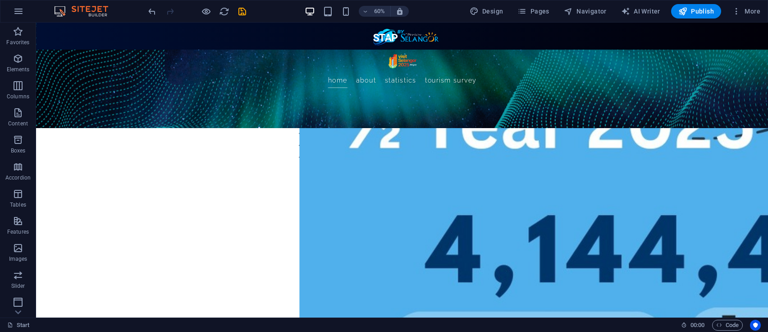
scroll to position [639, 0]
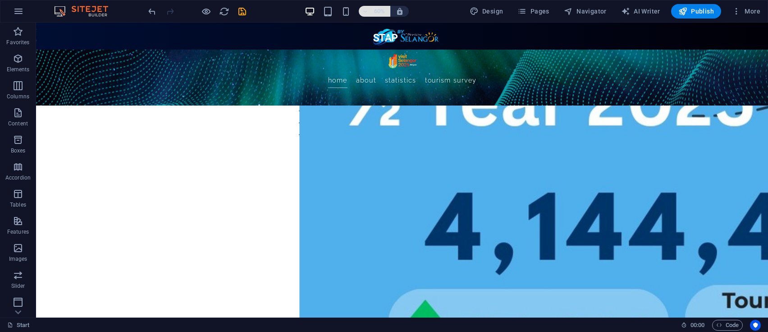
click at [373, 7] on h6 "60%" at bounding box center [379, 11] width 14 height 11
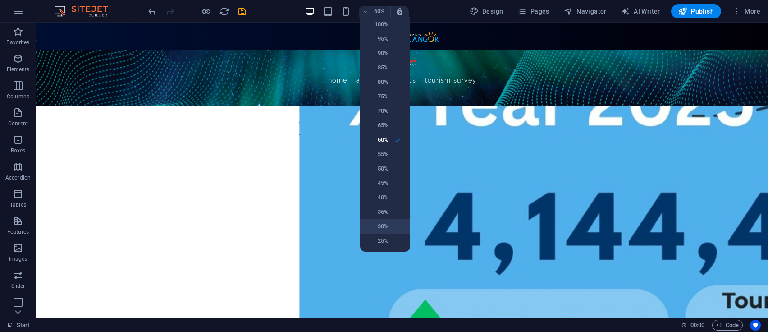
click at [384, 226] on h6 "30%" at bounding box center [377, 226] width 23 height 11
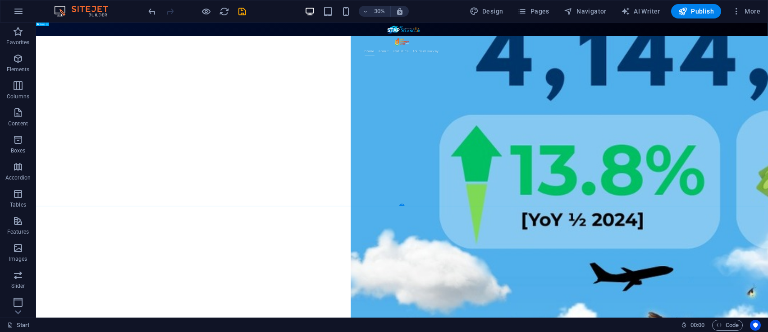
scroll to position [1623, 0]
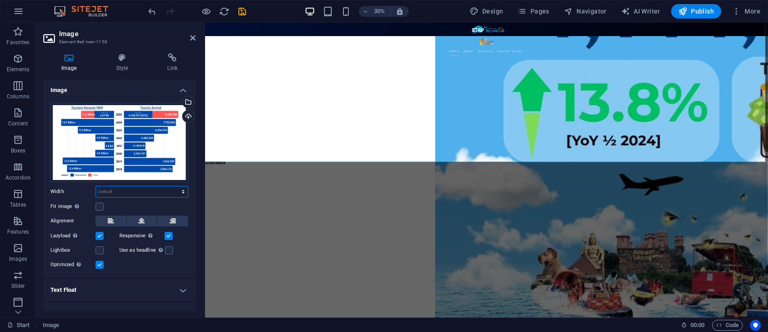
click at [131, 188] on select "Default auto px rem % em vh vw" at bounding box center [142, 191] width 92 height 11
select select "px"
click at [174, 186] on select "Default auto px rem % em vh vw" at bounding box center [142, 191] width 92 height 11
click at [145, 190] on input "4145" at bounding box center [142, 191] width 92 height 11
click at [59, 188] on div "Width 4145 Default auto px rem % em vh vw" at bounding box center [120, 192] width 138 height 12
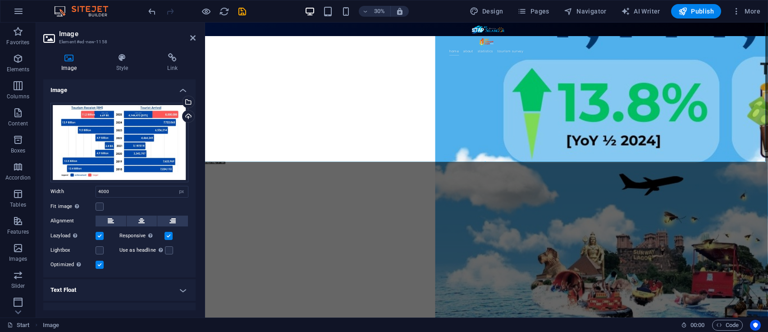
type input "1920"
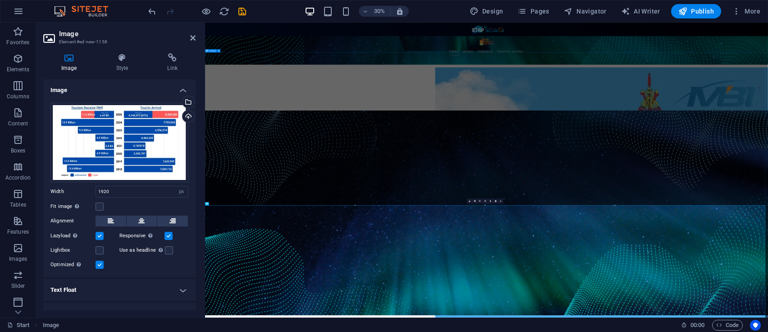
scroll to position [427, 0]
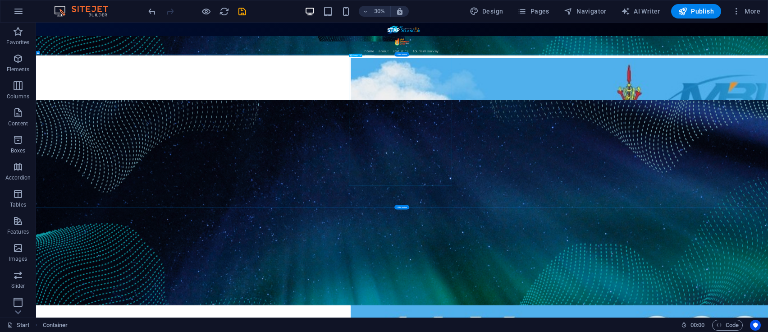
scroll to position [421, 0]
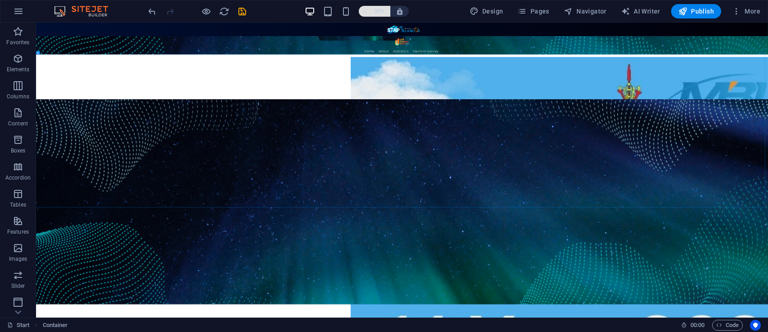
click at [386, 8] on h6 "30%" at bounding box center [379, 11] width 14 height 11
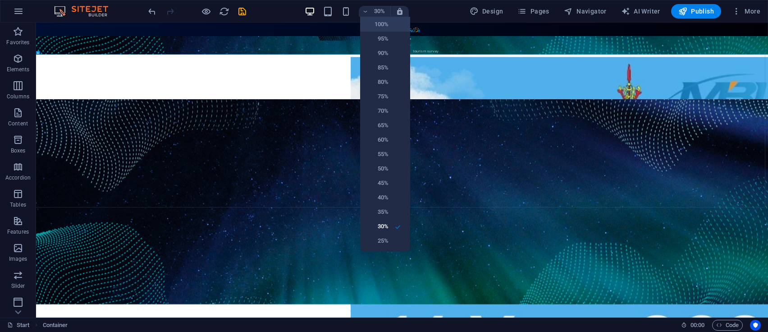
click at [387, 23] on h6 "100%" at bounding box center [377, 24] width 23 height 11
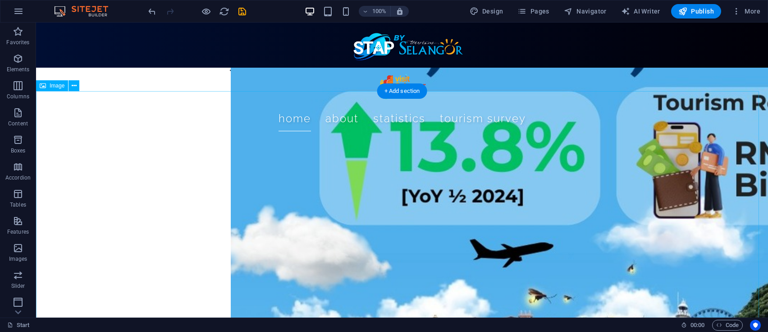
scroll to position [722, 0]
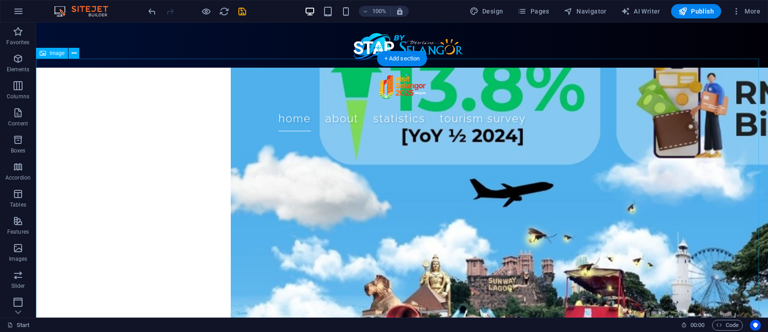
select select "px"
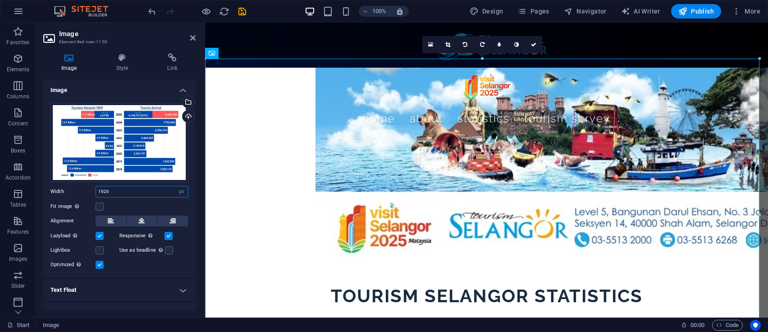
click at [131, 187] on input "1920" at bounding box center [142, 191] width 92 height 11
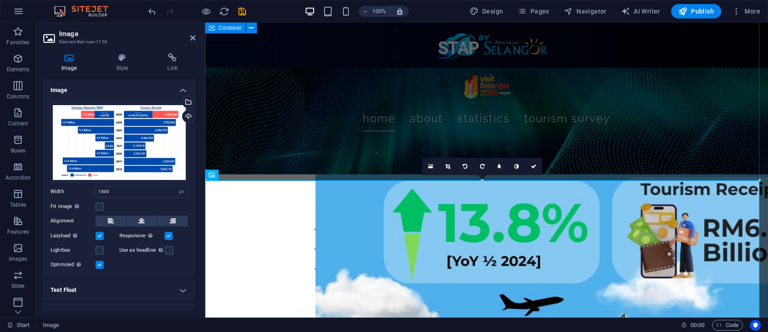
scroll to position [661, 0]
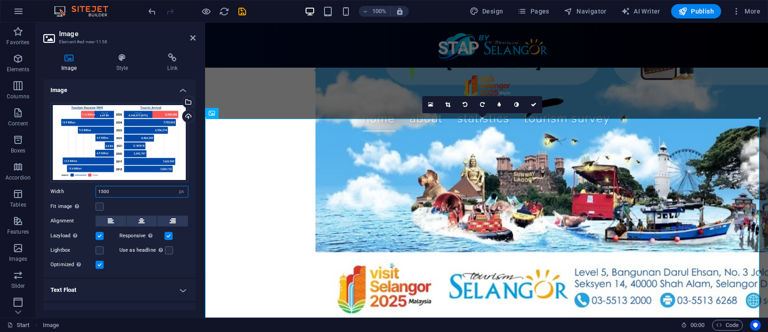
click at [139, 191] on input "1500" at bounding box center [142, 191] width 92 height 11
type input "1300"
click at [101, 204] on label at bounding box center [100, 206] width 8 height 8
click at [0, 0] on input "Fit image Automatically fit image to a fixed width and height" at bounding box center [0, 0] width 0 height 0
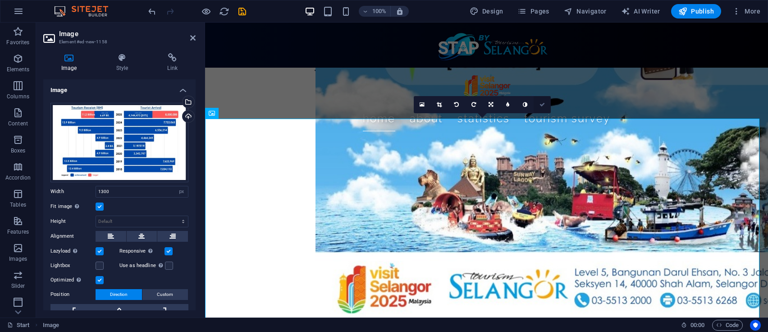
click at [543, 100] on link at bounding box center [542, 104] width 17 height 17
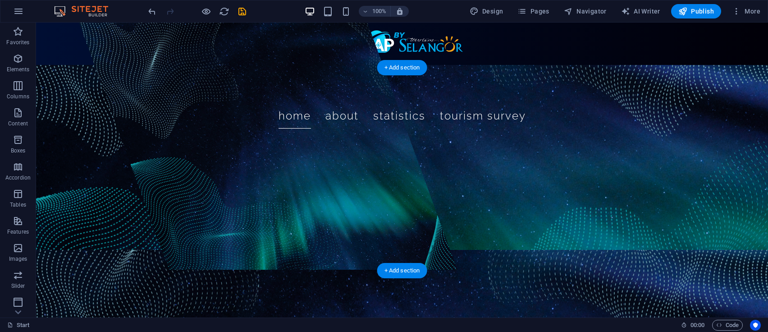
scroll to position [0, 0]
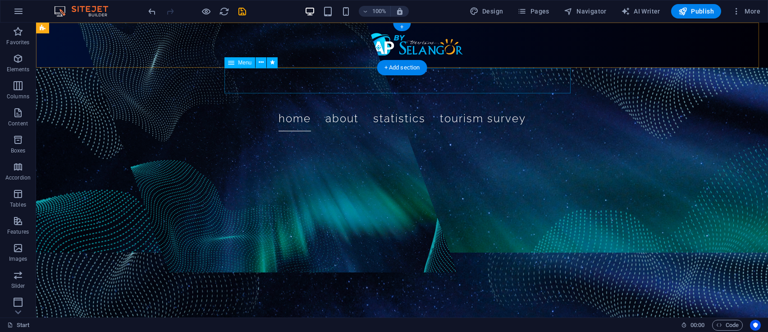
click at [522, 106] on nav "Home About STATISTICS TOURISM SURVEY" at bounding box center [402, 118] width 346 height 25
click at [391, 106] on nav "Home About STATISTICS TOURISM SURVEY" at bounding box center [402, 118] width 346 height 25
click at [234, 62] on div "Menu" at bounding box center [240, 62] width 31 height 11
click at [258, 61] on button at bounding box center [261, 62] width 11 height 11
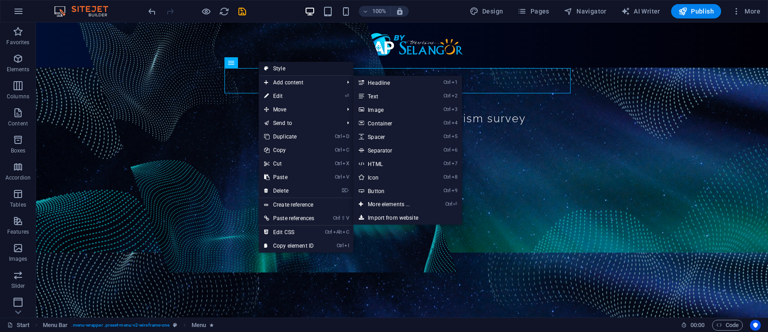
click at [321, 67] on link "Style" at bounding box center [306, 69] width 95 height 14
select select "rem"
select select "px"
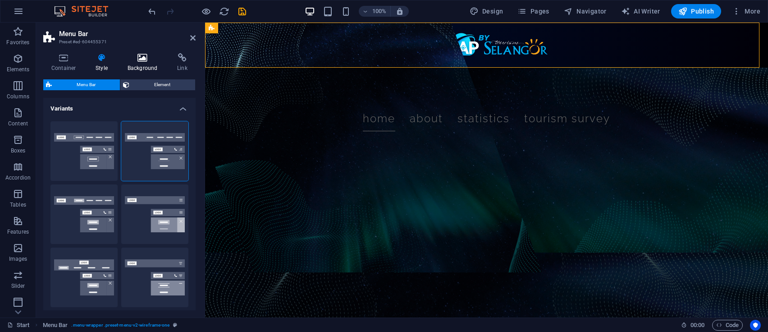
click at [145, 68] on h4 "Background" at bounding box center [145, 62] width 50 height 19
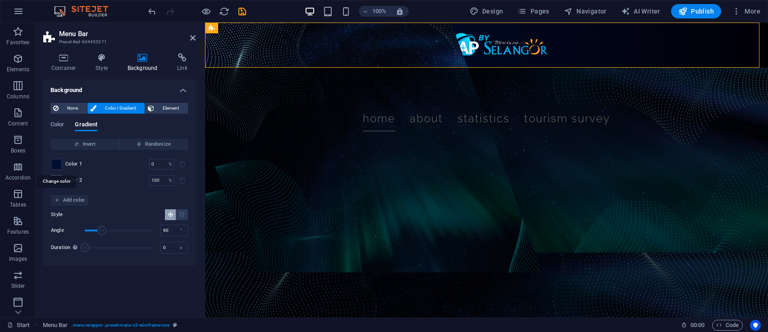
click at [55, 162] on span at bounding box center [56, 164] width 10 height 10
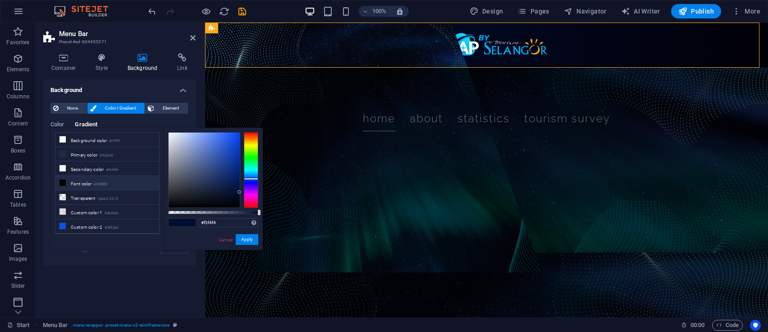
click at [169, 135] on div at bounding box center [204, 170] width 71 height 75
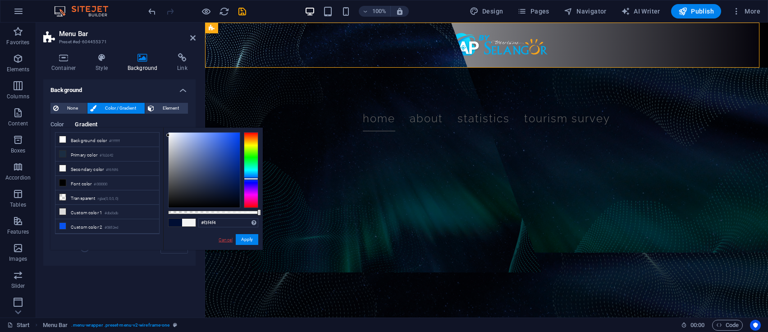
click at [225, 241] on link "Cancel" at bounding box center [226, 239] width 16 height 7
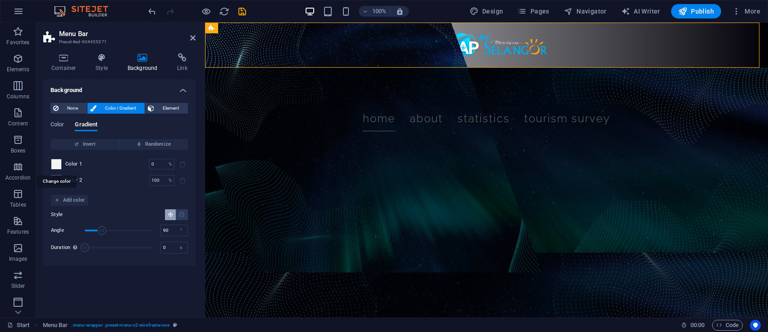
click at [54, 162] on span at bounding box center [56, 164] width 10 height 10
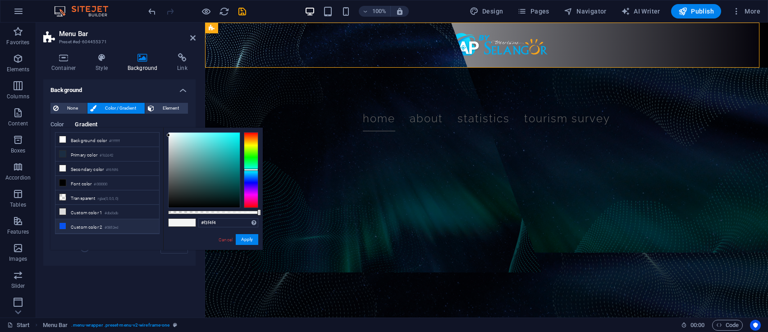
click at [89, 221] on li "Custom color 2 #0852ed" at bounding box center [107, 226] width 104 height 14
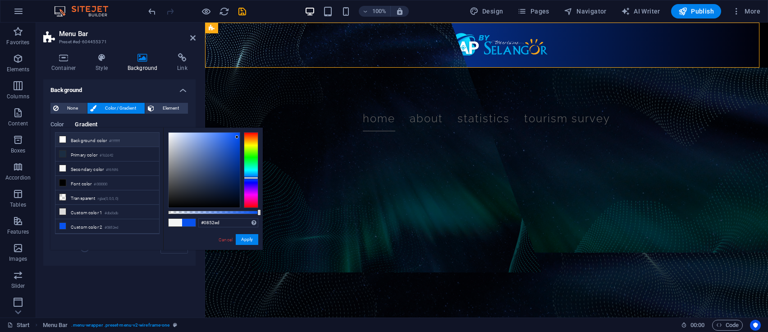
click at [89, 137] on li "Background color #ffffff" at bounding box center [107, 140] width 104 height 14
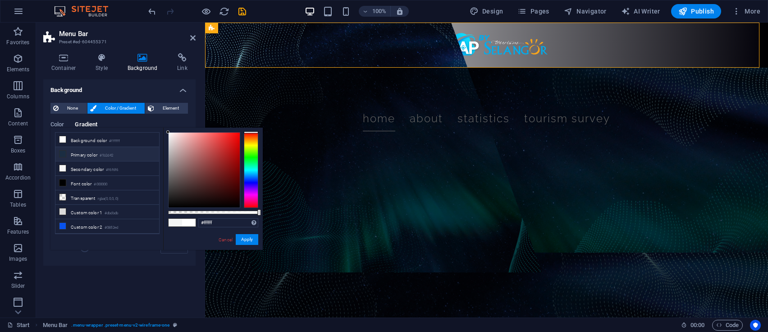
click at [88, 150] on li "Primary color #1b2d42" at bounding box center [107, 154] width 104 height 14
type input "#1b2d42"
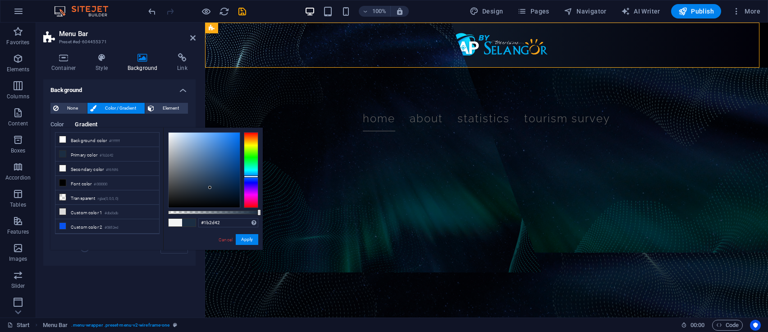
click at [221, 234] on div "Cancel Apply" at bounding box center [238, 239] width 41 height 11
click at [221, 240] on link "Cancel" at bounding box center [226, 239] width 16 height 7
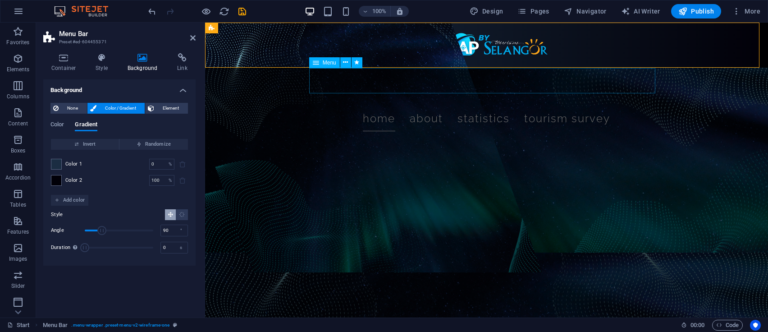
click at [372, 106] on nav "Home About STATISTICS TOURISM SURVEY" at bounding box center [486, 118] width 346 height 25
click at [58, 179] on span at bounding box center [56, 180] width 10 height 10
click at [53, 178] on span at bounding box center [56, 180] width 10 height 10
click at [53, 181] on span at bounding box center [56, 180] width 10 height 10
click at [119, 180] on div "Color 2 100 % ​" at bounding box center [119, 180] width 137 height 11
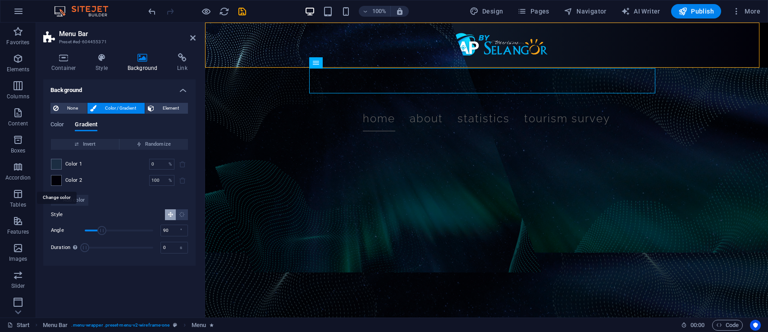
click at [62, 182] on div "Color 2 100 % ​" at bounding box center [119, 180] width 137 height 11
click at [53, 183] on span at bounding box center [56, 180] width 10 height 10
